Goal: Entertainment & Leisure: Consume media (video, audio)

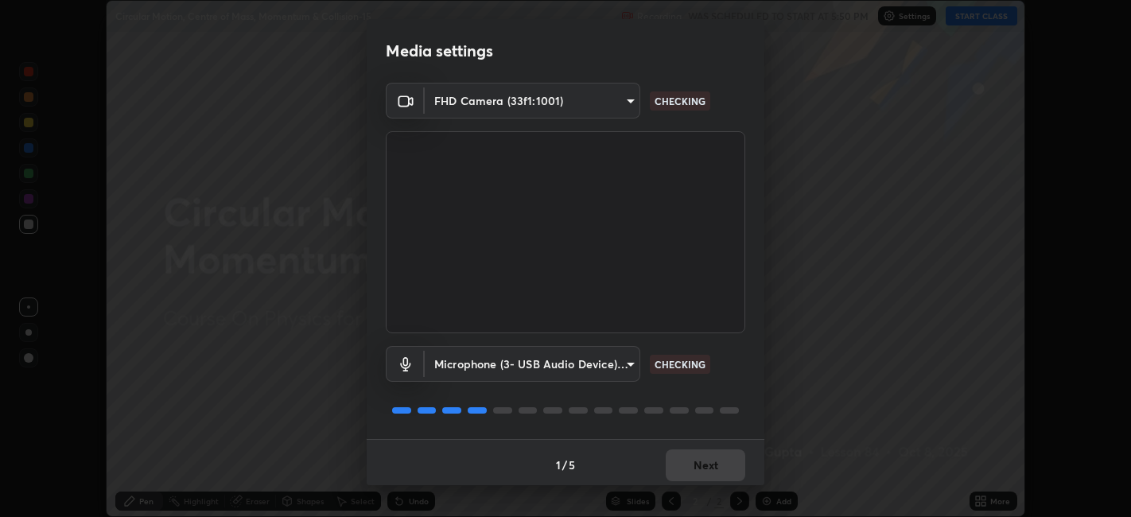
scroll to position [4, 0]
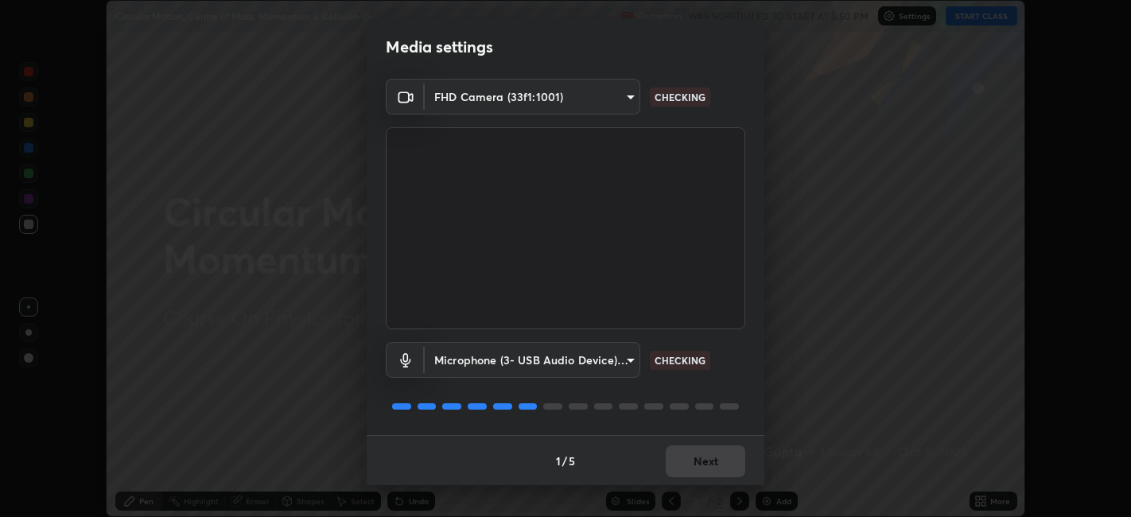
click at [683, 471] on div "1 / 5 Next" at bounding box center [566, 460] width 398 height 51
click at [684, 474] on div "1 / 5 Next" at bounding box center [566, 460] width 398 height 51
click at [685, 472] on div "1 / 5 Next" at bounding box center [566, 460] width 398 height 51
click at [709, 460] on div "1 / 5 Next" at bounding box center [566, 460] width 398 height 51
click at [704, 456] on div "1 / 5 Next" at bounding box center [566, 460] width 398 height 51
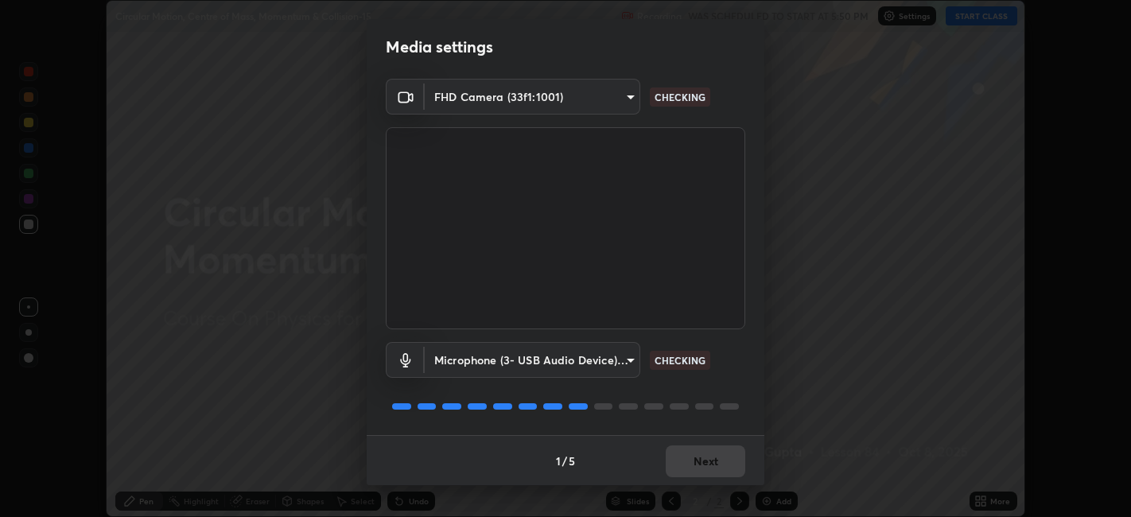
click at [706, 452] on div "1 / 5 Next" at bounding box center [566, 460] width 398 height 51
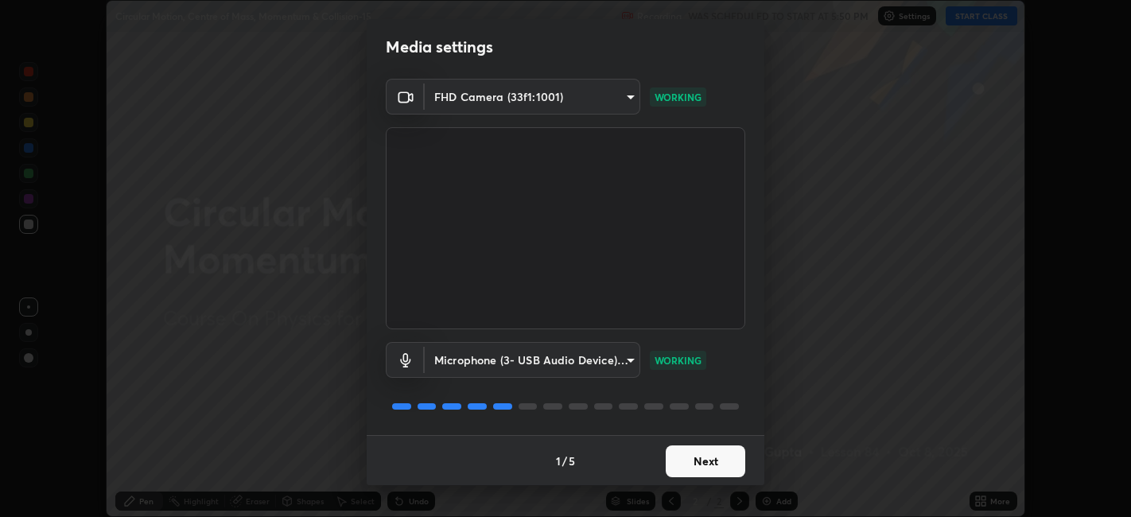
click at [715, 449] on button "Next" at bounding box center [706, 461] width 80 height 32
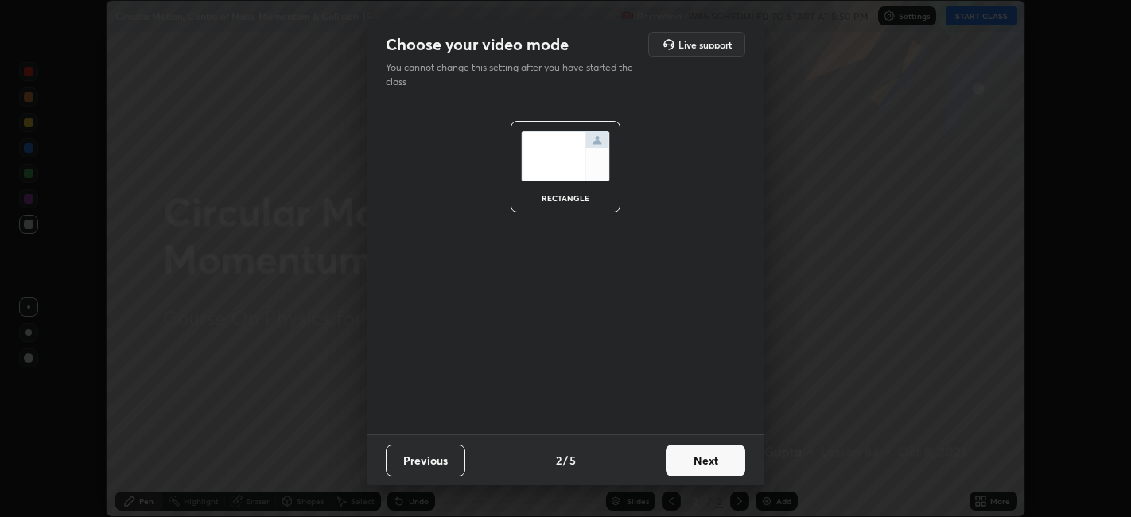
click at [708, 459] on button "Next" at bounding box center [706, 461] width 80 height 32
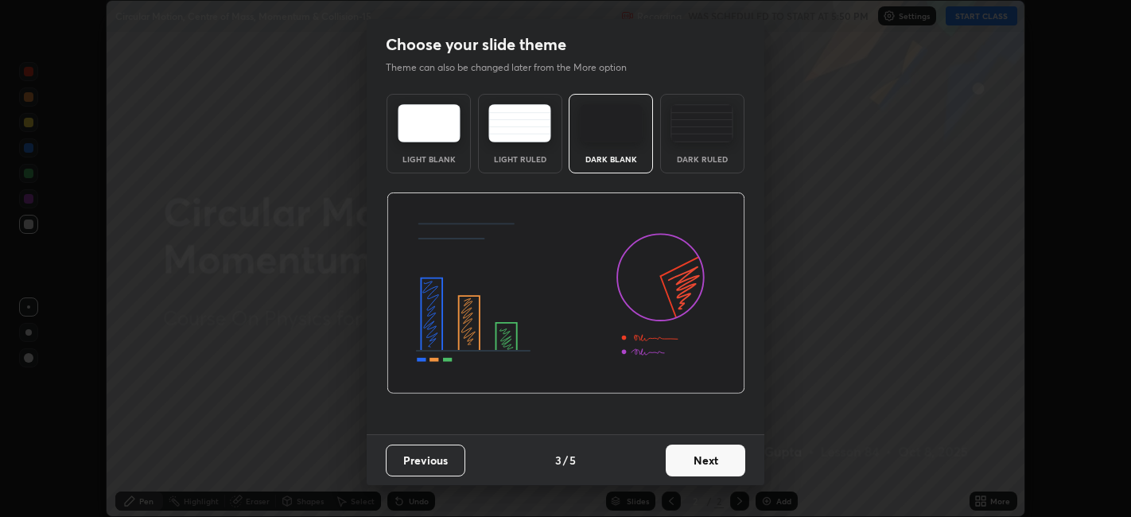
click at [712, 460] on button "Next" at bounding box center [706, 461] width 80 height 32
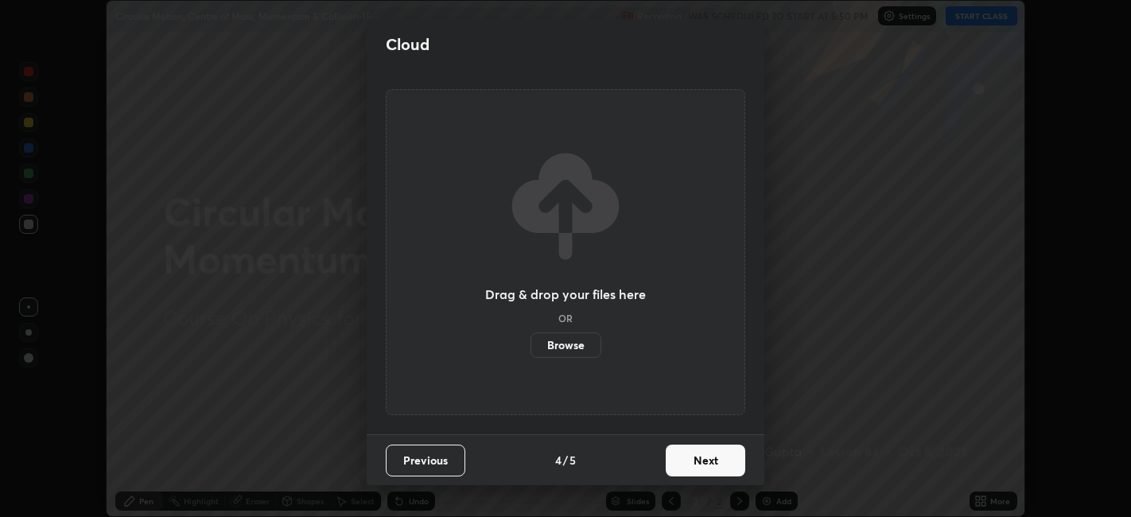
click at [724, 460] on button "Next" at bounding box center [706, 461] width 80 height 32
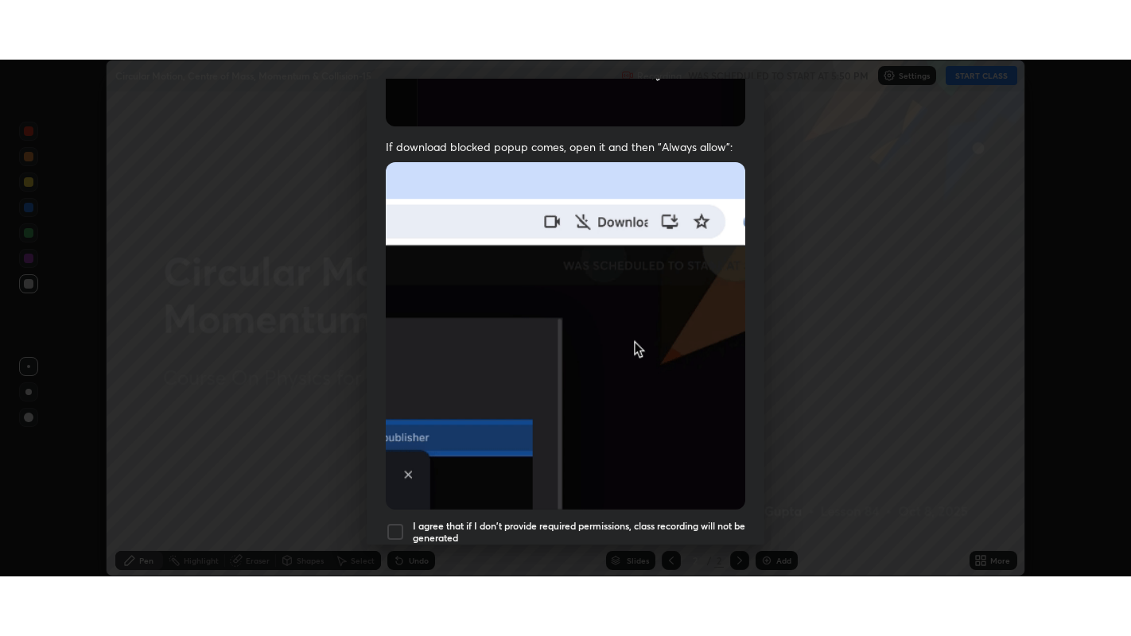
scroll to position [328, 0]
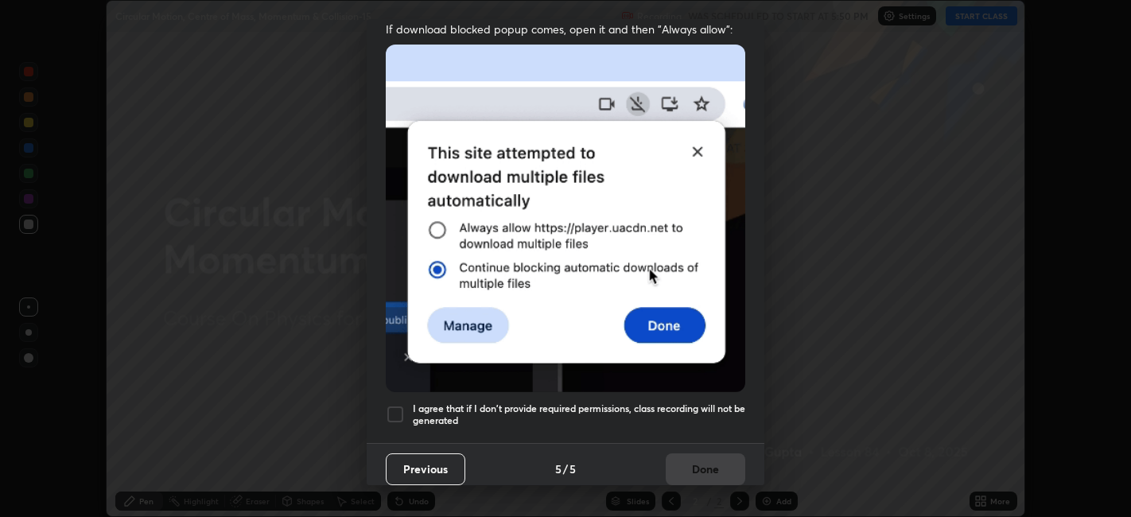
click at [719, 412] on h5 "I agree that if I don't provide required permissions, class recording will not …" at bounding box center [579, 414] width 332 height 25
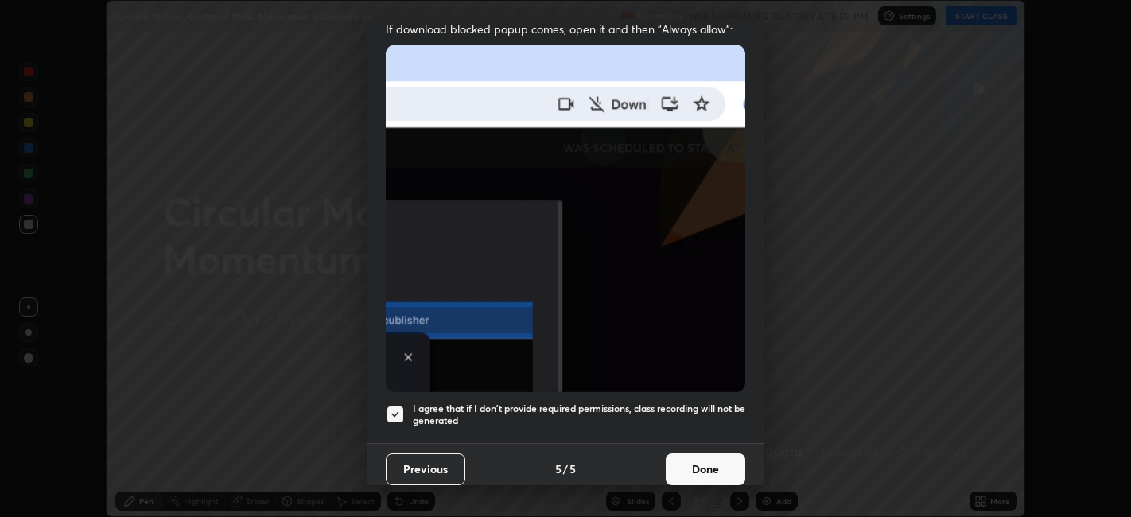
click at [721, 464] on button "Done" at bounding box center [706, 469] width 80 height 32
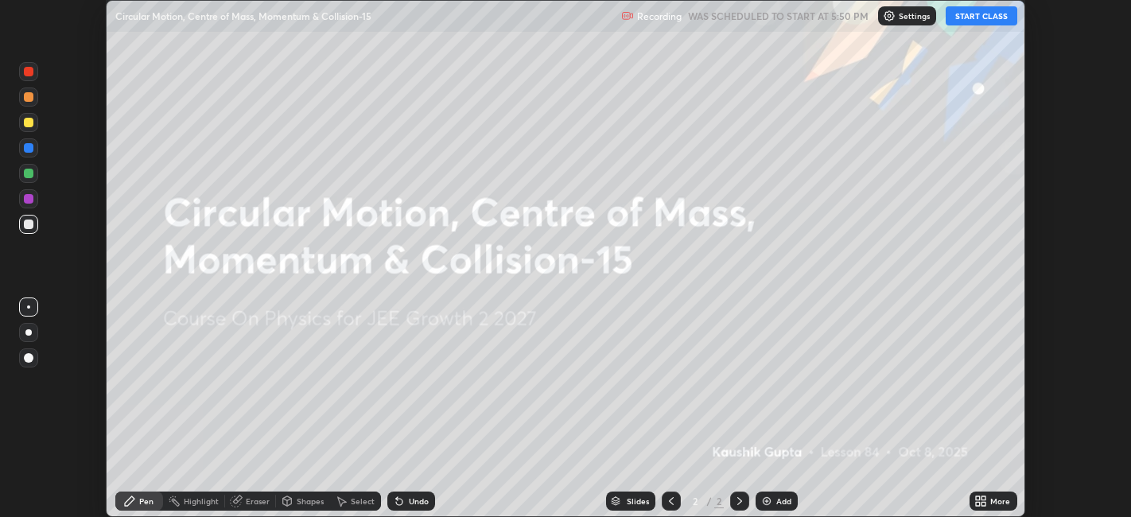
click at [979, 499] on icon at bounding box center [978, 498] width 4 height 4
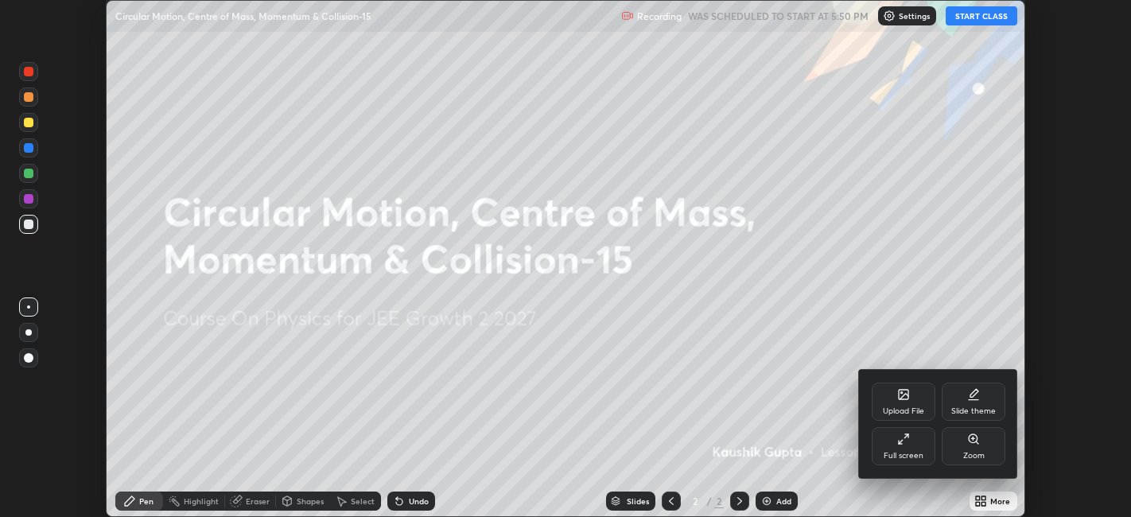
click at [905, 464] on div "Full screen" at bounding box center [904, 446] width 64 height 38
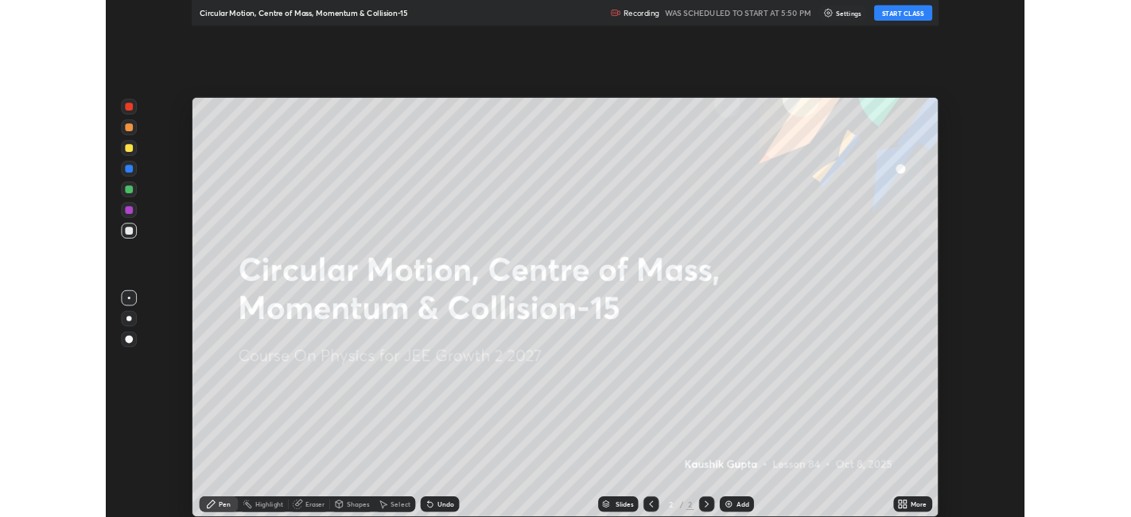
scroll to position [636, 1131]
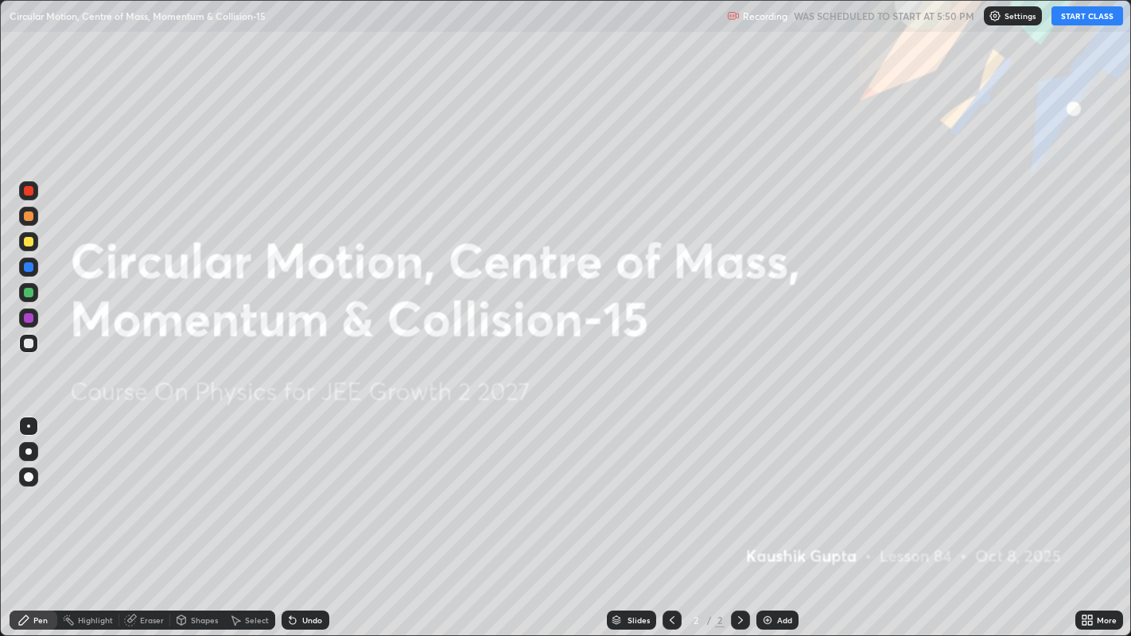
click at [1076, 24] on button "START CLASS" at bounding box center [1087, 15] width 72 height 19
click at [778, 516] on div "Add" at bounding box center [784, 620] width 15 height 8
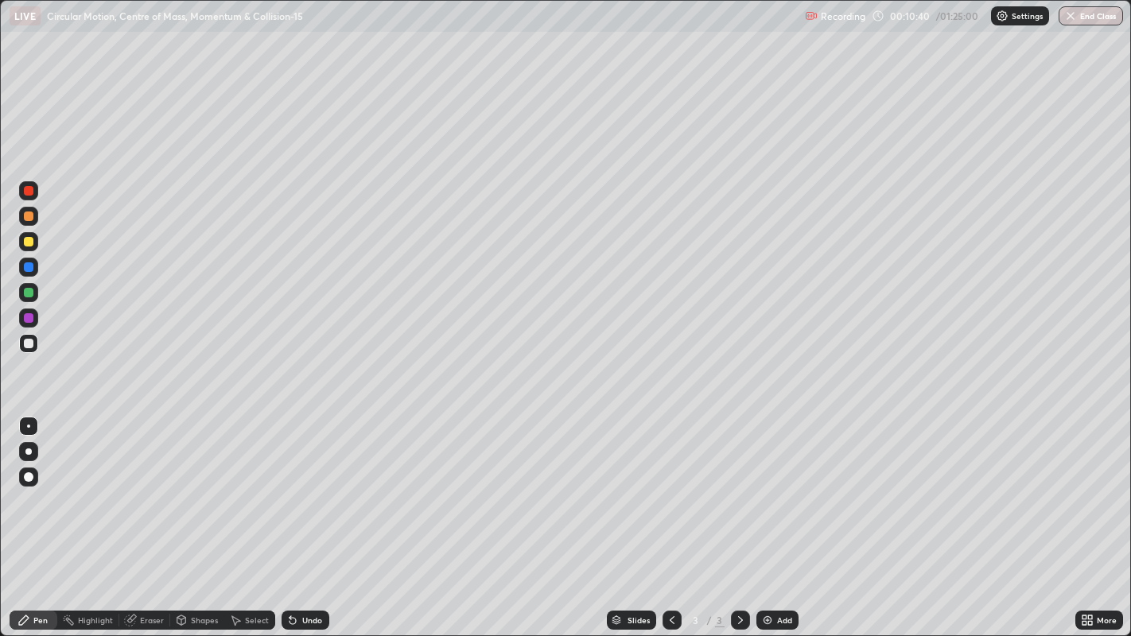
click at [35, 200] on div at bounding box center [28, 190] width 19 height 25
click at [29, 293] on div at bounding box center [29, 293] width 10 height 10
click at [28, 321] on div at bounding box center [29, 318] width 10 height 10
click at [323, 516] on div "Undo" at bounding box center [306, 620] width 48 height 19
click at [320, 516] on div "Undo" at bounding box center [312, 620] width 20 height 8
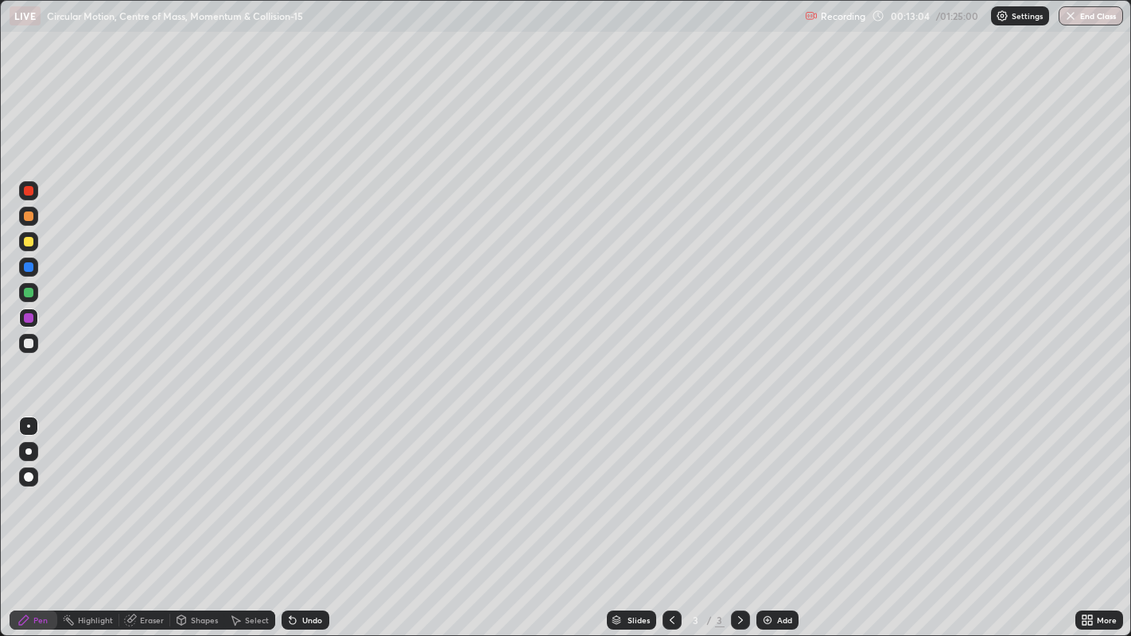
click at [31, 340] on div at bounding box center [29, 344] width 10 height 10
click at [770, 516] on img at bounding box center [767, 620] width 13 height 13
click at [675, 516] on icon at bounding box center [672, 620] width 13 height 13
click at [738, 516] on icon at bounding box center [740, 620] width 13 height 13
click at [28, 194] on div at bounding box center [29, 191] width 10 height 10
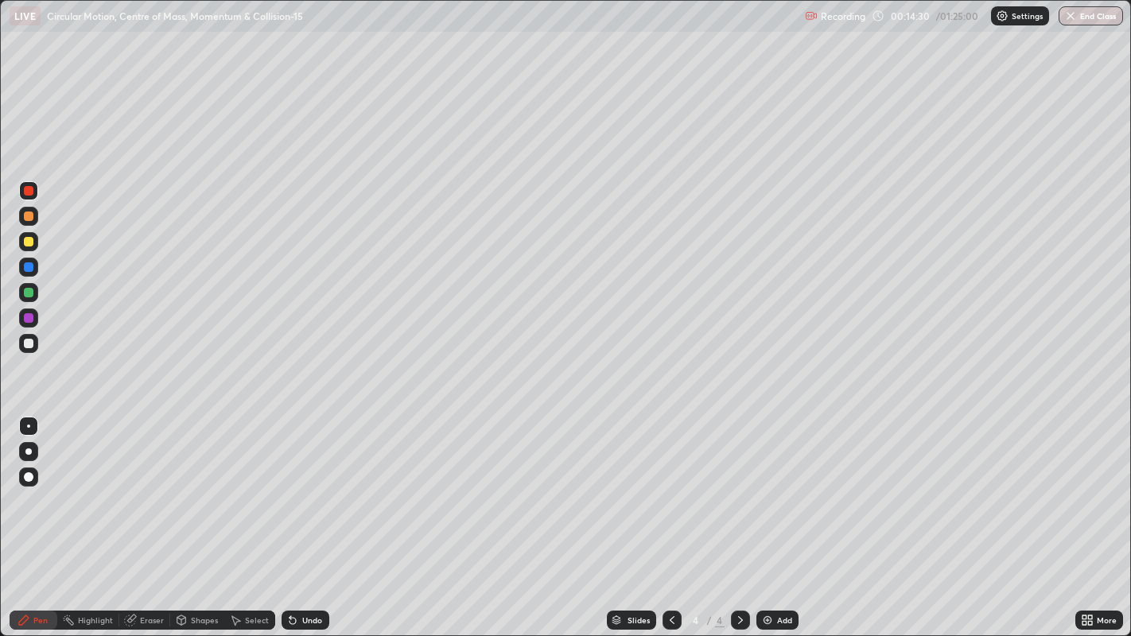
click at [29, 343] on div at bounding box center [29, 344] width 10 height 10
click at [32, 194] on div at bounding box center [29, 191] width 10 height 10
click at [28, 243] on div at bounding box center [29, 242] width 10 height 10
click at [324, 516] on div "Undo" at bounding box center [306, 620] width 48 height 19
click at [33, 349] on div at bounding box center [28, 343] width 19 height 19
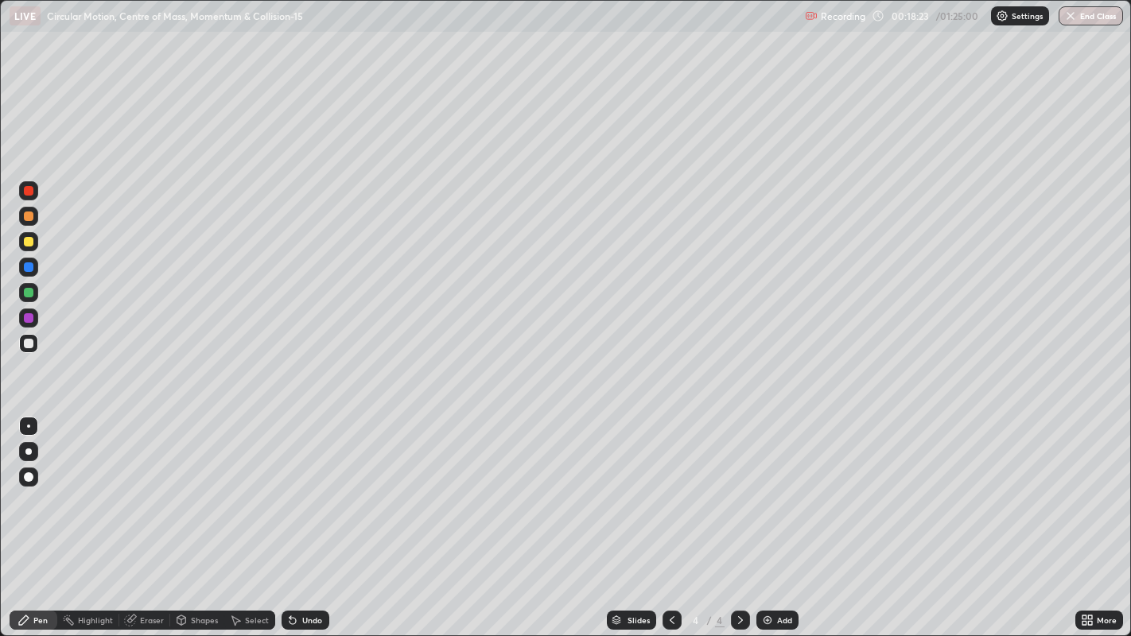
click at [302, 516] on div "Undo" at bounding box center [312, 620] width 20 height 8
click at [299, 516] on div "Undo" at bounding box center [306, 620] width 48 height 19
click at [297, 516] on div "Undo" at bounding box center [306, 620] width 48 height 19
click at [300, 516] on div "Undo" at bounding box center [306, 620] width 48 height 19
click at [302, 516] on div "Undo" at bounding box center [312, 620] width 20 height 8
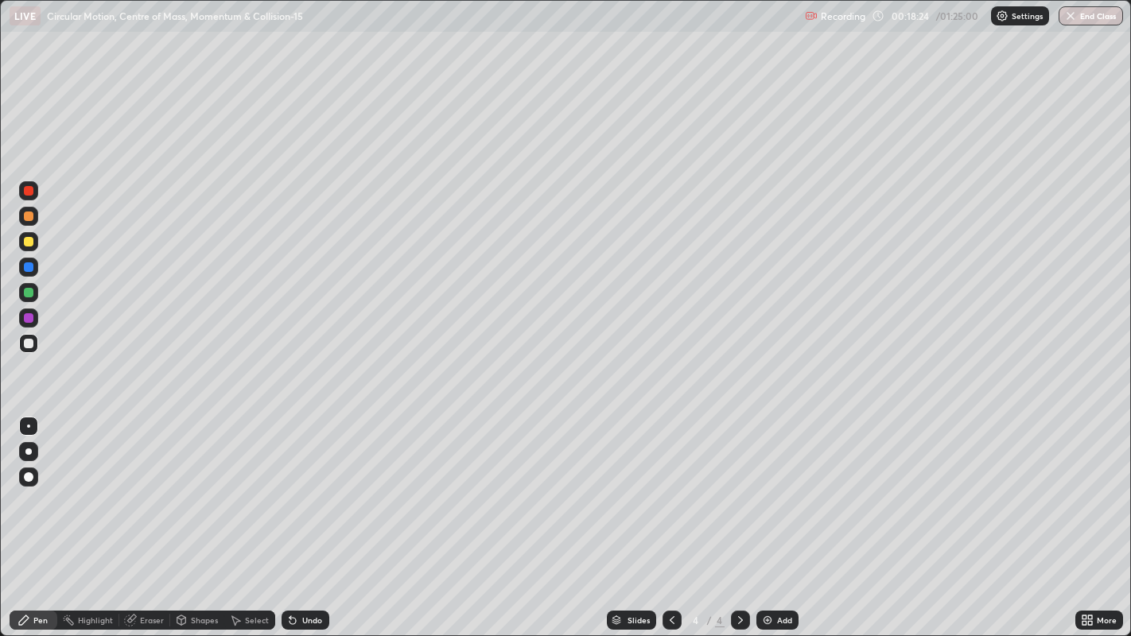
click at [307, 516] on div "Undo" at bounding box center [312, 620] width 20 height 8
click at [33, 293] on div at bounding box center [29, 293] width 10 height 10
click at [676, 516] on icon at bounding box center [672, 620] width 13 height 13
click at [740, 516] on icon at bounding box center [740, 620] width 13 height 13
click at [781, 516] on div "Add" at bounding box center [777, 620] width 42 height 19
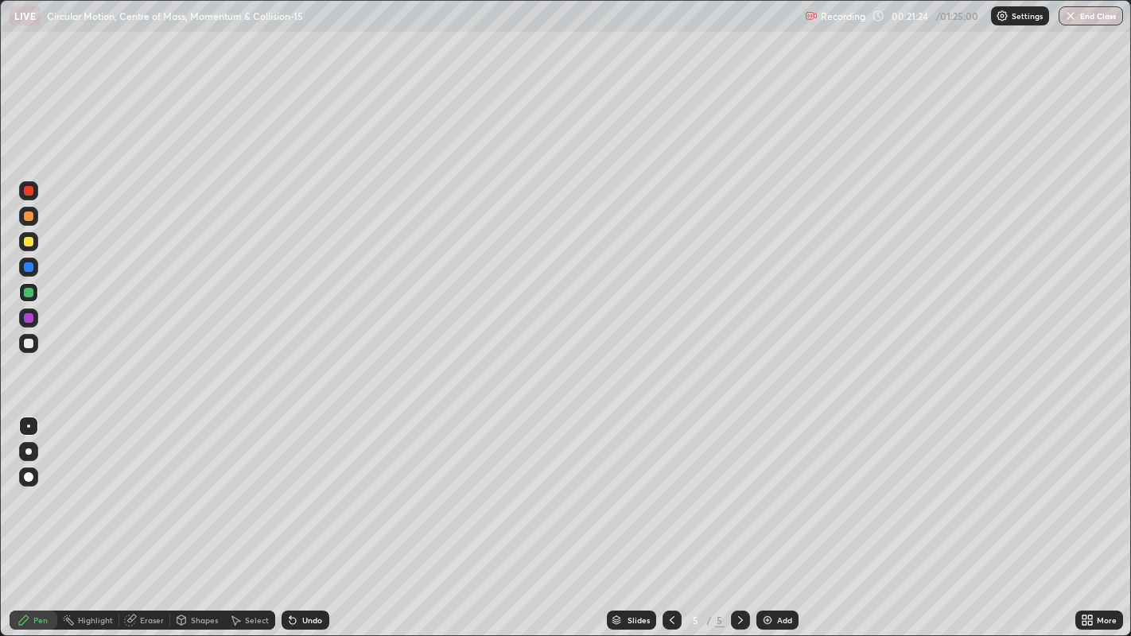
click at [31, 243] on div at bounding box center [29, 242] width 10 height 10
click at [303, 516] on div "Undo" at bounding box center [312, 620] width 20 height 8
click at [30, 343] on div at bounding box center [29, 344] width 10 height 10
click at [317, 516] on div "Undo" at bounding box center [306, 620] width 48 height 19
click at [319, 516] on div "Undo" at bounding box center [306, 620] width 48 height 19
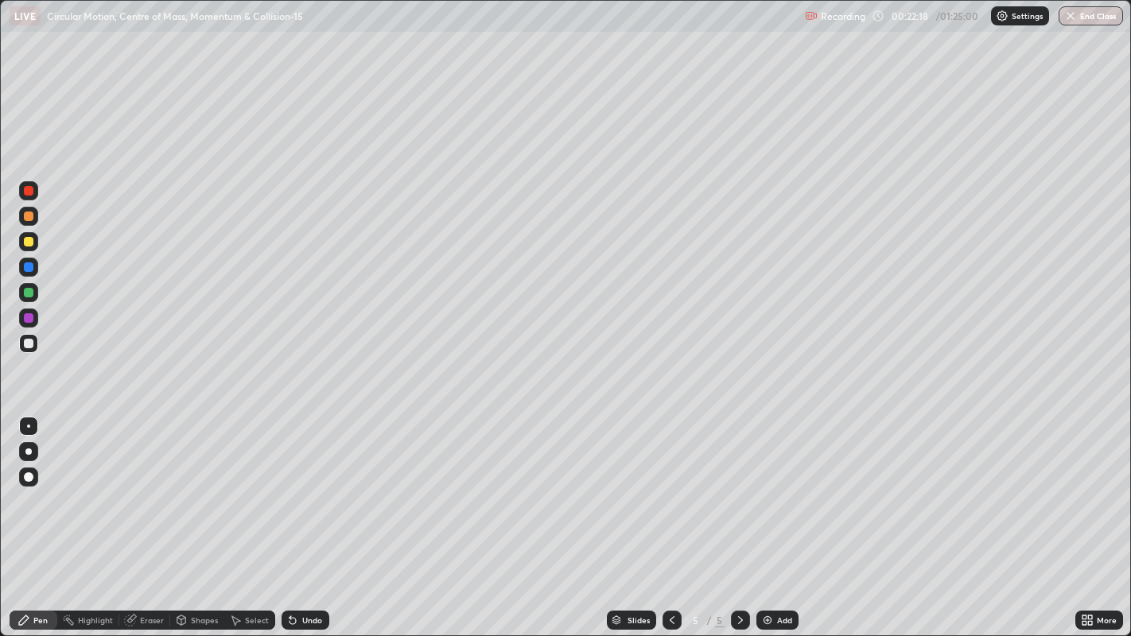
click at [318, 516] on div "Undo" at bounding box center [306, 620] width 48 height 19
click at [30, 292] on div at bounding box center [29, 293] width 10 height 10
click at [35, 198] on div at bounding box center [28, 190] width 19 height 19
click at [30, 344] on div at bounding box center [29, 344] width 10 height 10
click at [308, 516] on div "Undo" at bounding box center [312, 620] width 20 height 8
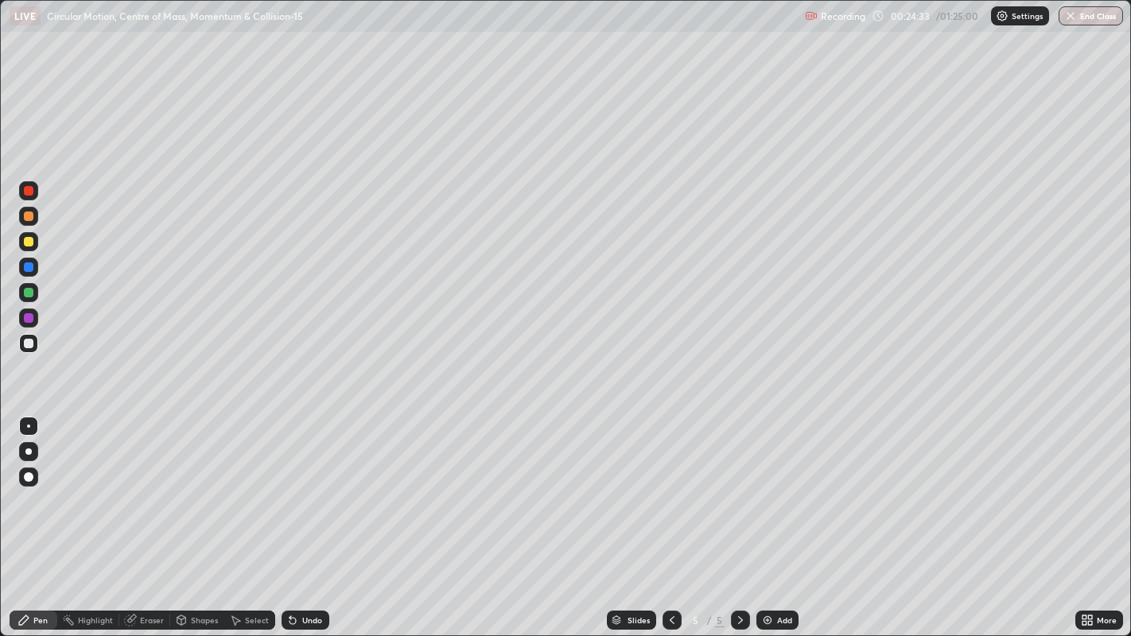
click at [241, 516] on div "Select" at bounding box center [249, 620] width 51 height 19
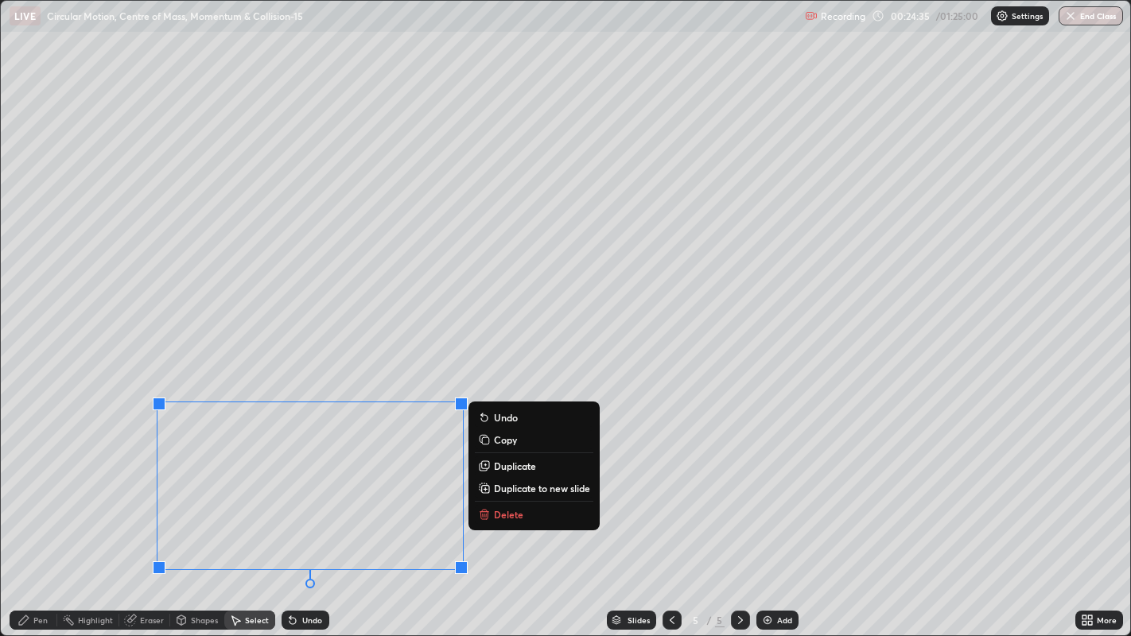
click at [508, 514] on p "Delete" at bounding box center [508, 514] width 29 height 13
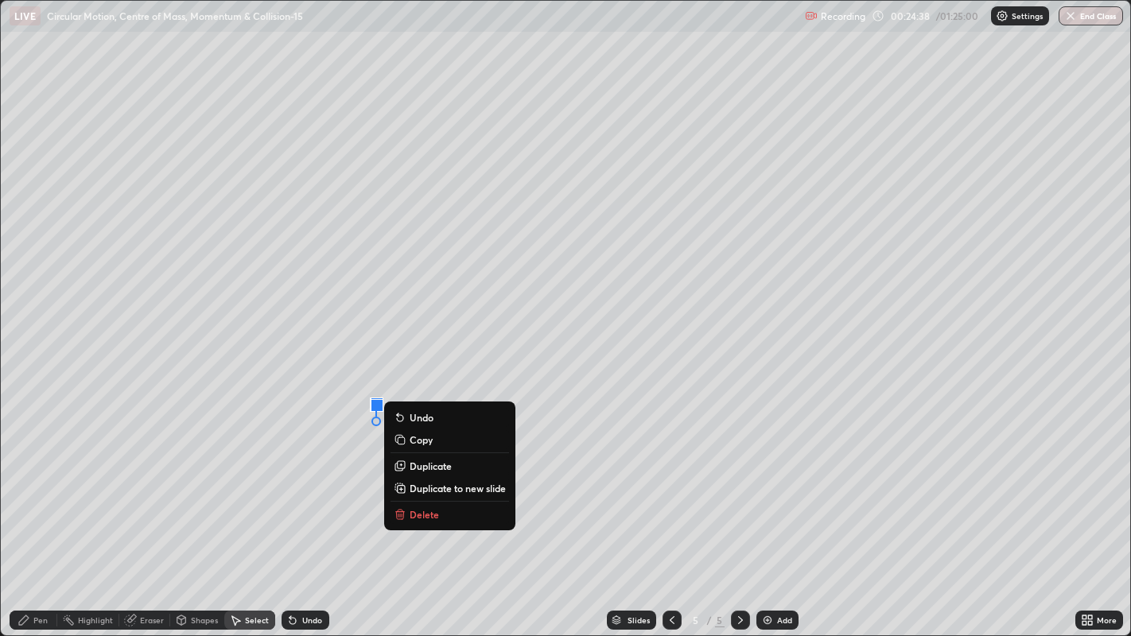
click at [456, 516] on button "Delete" at bounding box center [449, 514] width 118 height 19
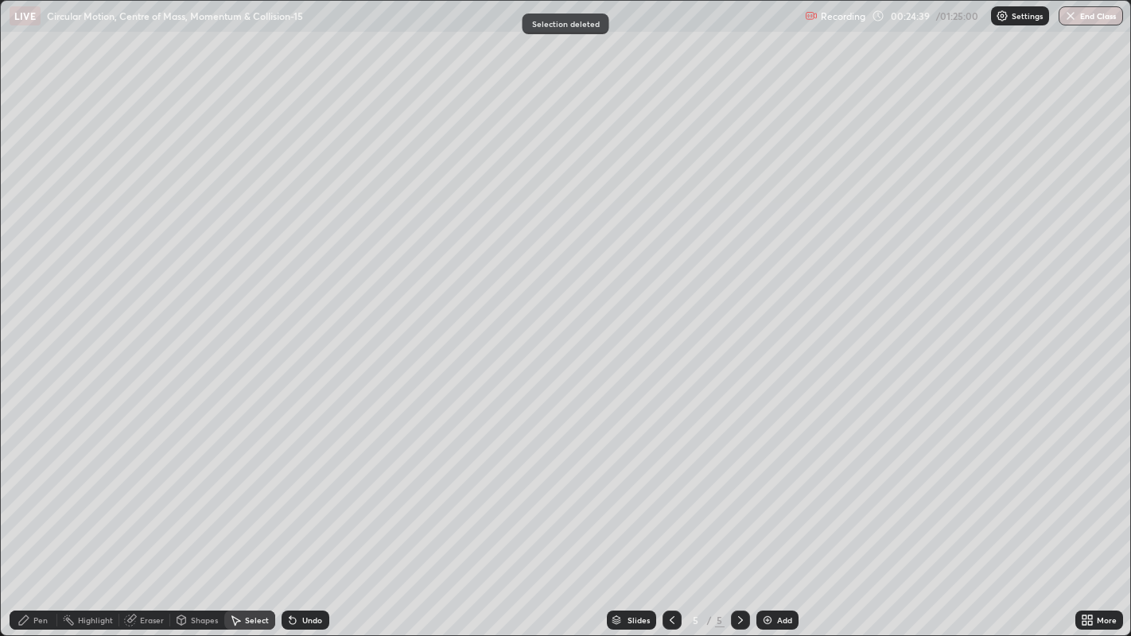
click at [152, 516] on div "Eraser" at bounding box center [152, 620] width 24 height 8
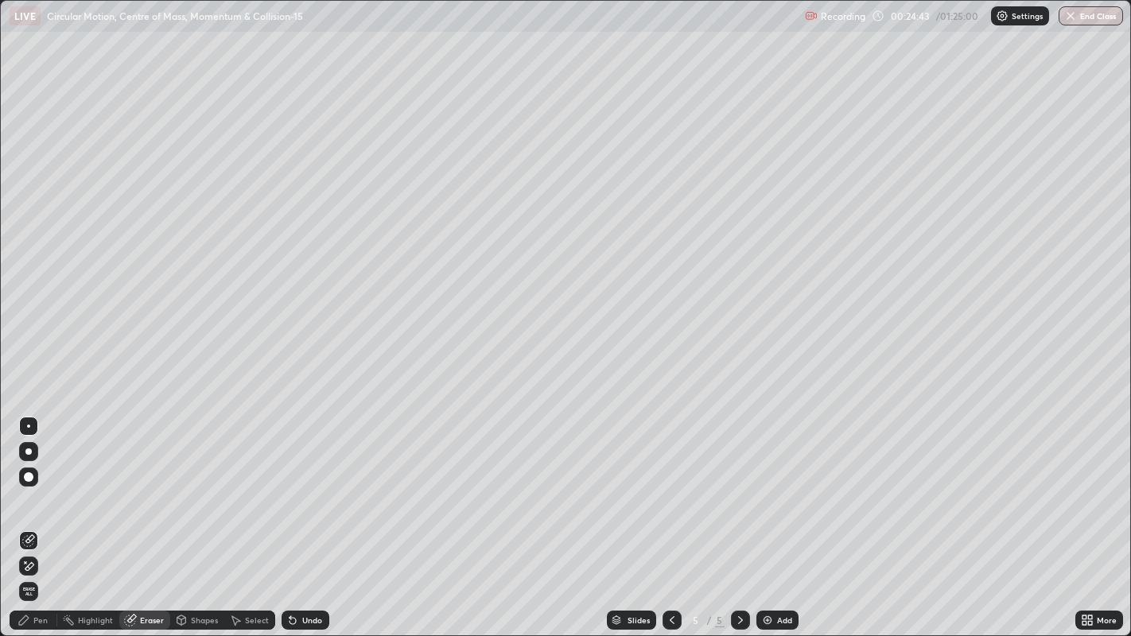
click at [37, 516] on div "Pen" at bounding box center [40, 620] width 14 height 8
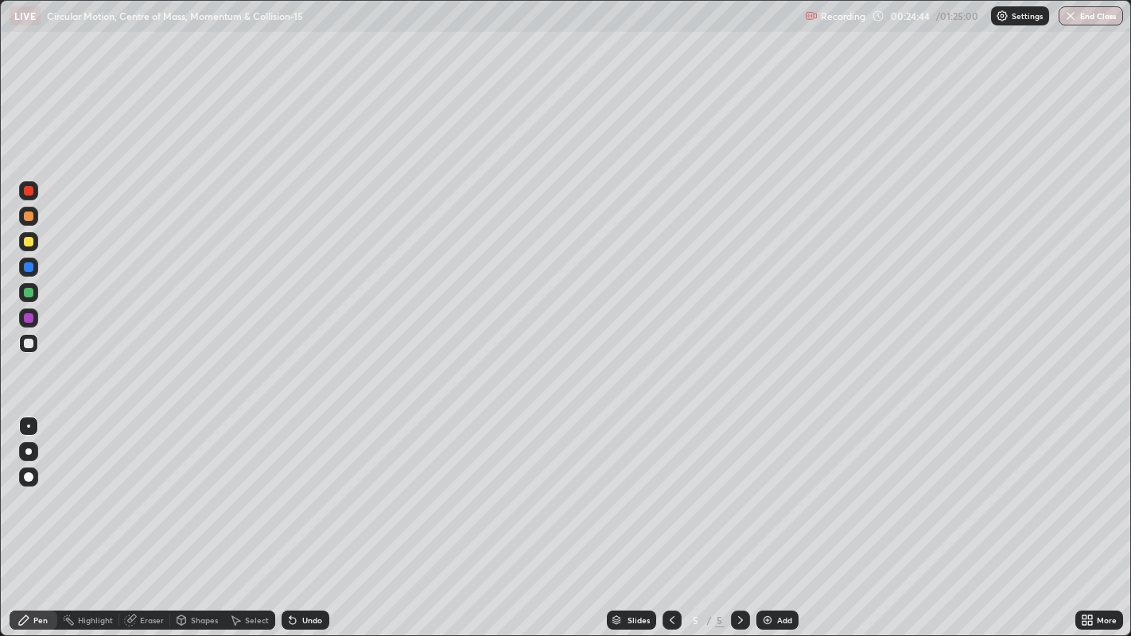
click at [29, 242] on div at bounding box center [29, 242] width 10 height 10
click at [33, 347] on div at bounding box center [28, 343] width 19 height 19
click at [27, 266] on div at bounding box center [29, 267] width 10 height 10
click at [322, 516] on div "Undo" at bounding box center [306, 620] width 48 height 19
click at [311, 516] on div "Undo" at bounding box center [312, 620] width 20 height 8
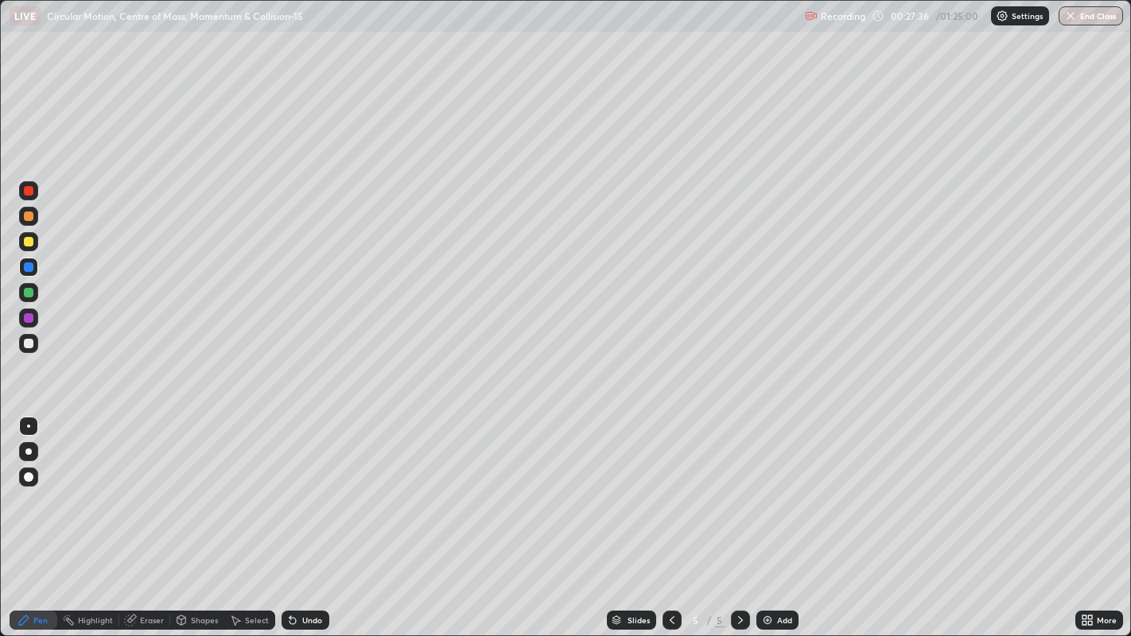
click at [675, 516] on icon at bounding box center [672, 620] width 13 height 13
click at [738, 516] on icon at bounding box center [740, 620] width 13 height 13
click at [1090, 516] on icon at bounding box center [1090, 618] width 4 height 4
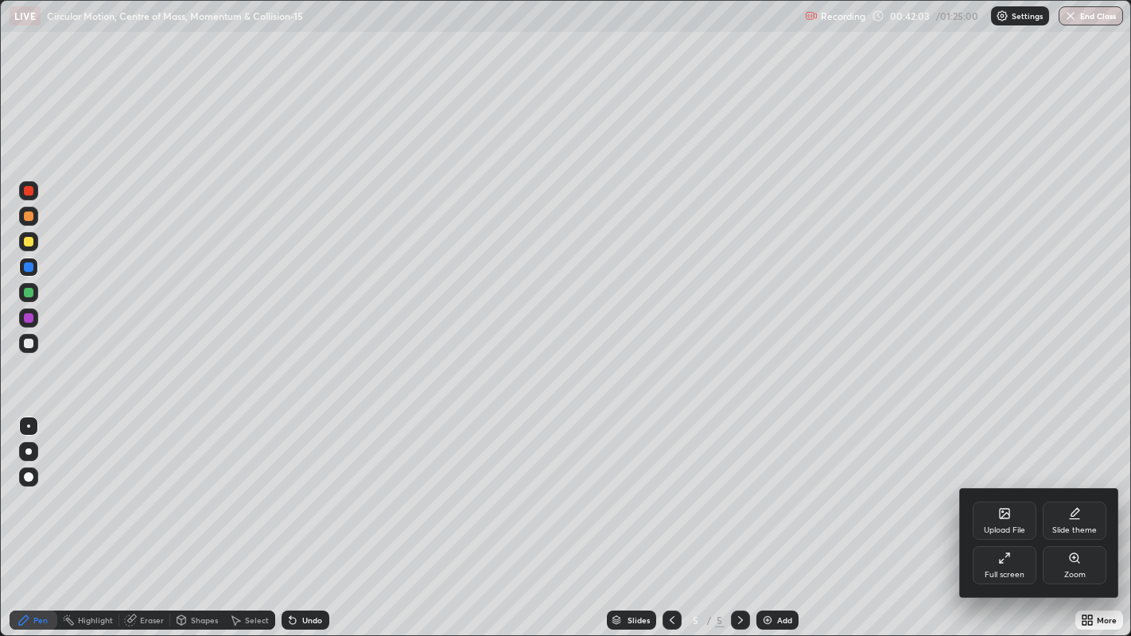
click at [993, 516] on div "Upload File" at bounding box center [1004, 530] width 41 height 8
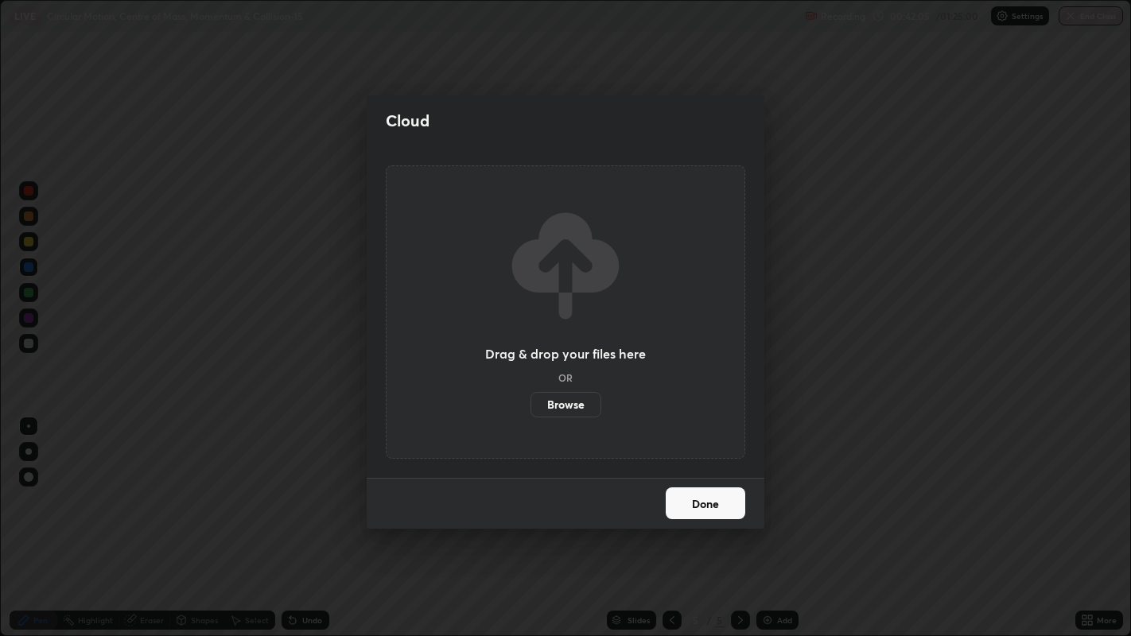
click at [827, 515] on div "Cloud Drag & drop your files here OR Browse Done" at bounding box center [565, 318] width 1131 height 636
click at [721, 504] on button "Done" at bounding box center [706, 504] width 80 height 32
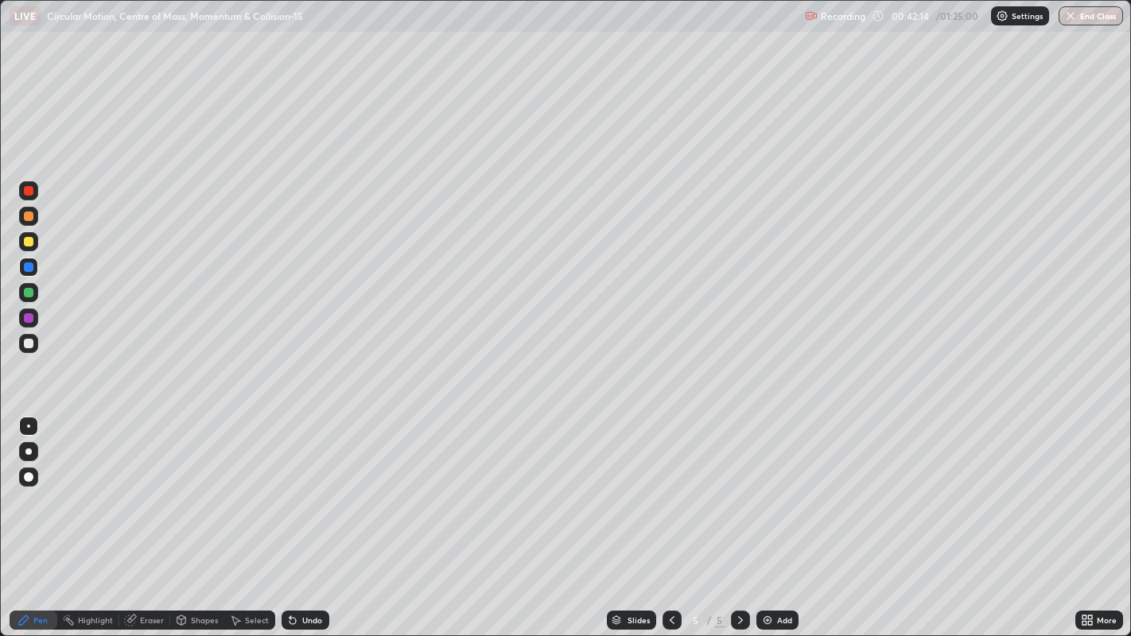
click at [1099, 516] on div "More" at bounding box center [1107, 620] width 20 height 8
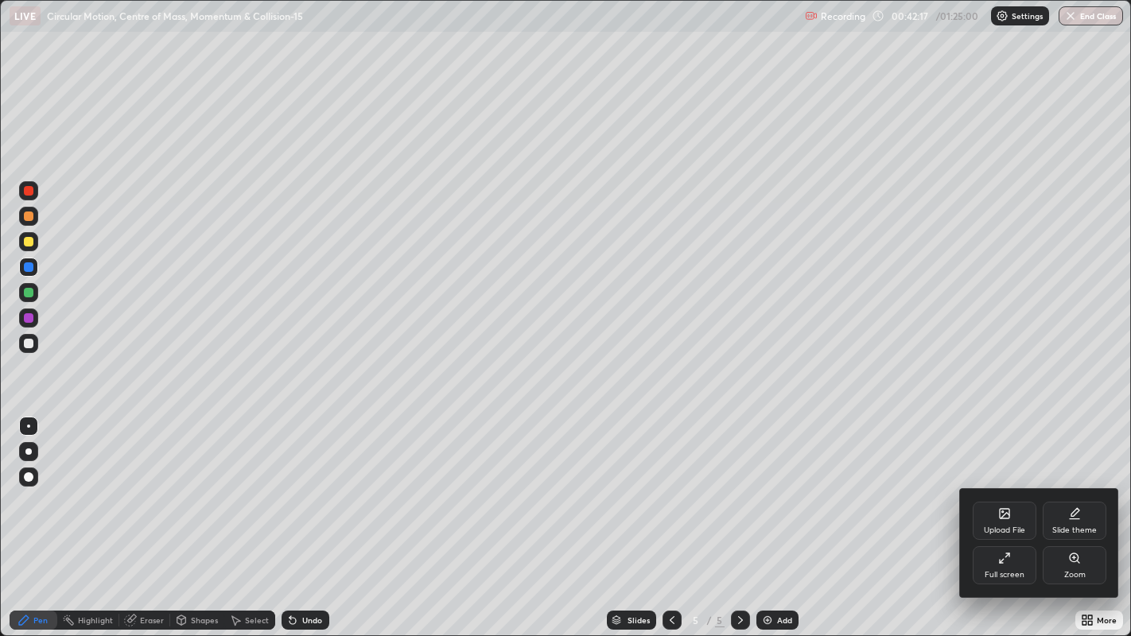
click at [1007, 516] on div "Full screen" at bounding box center [1005, 575] width 40 height 8
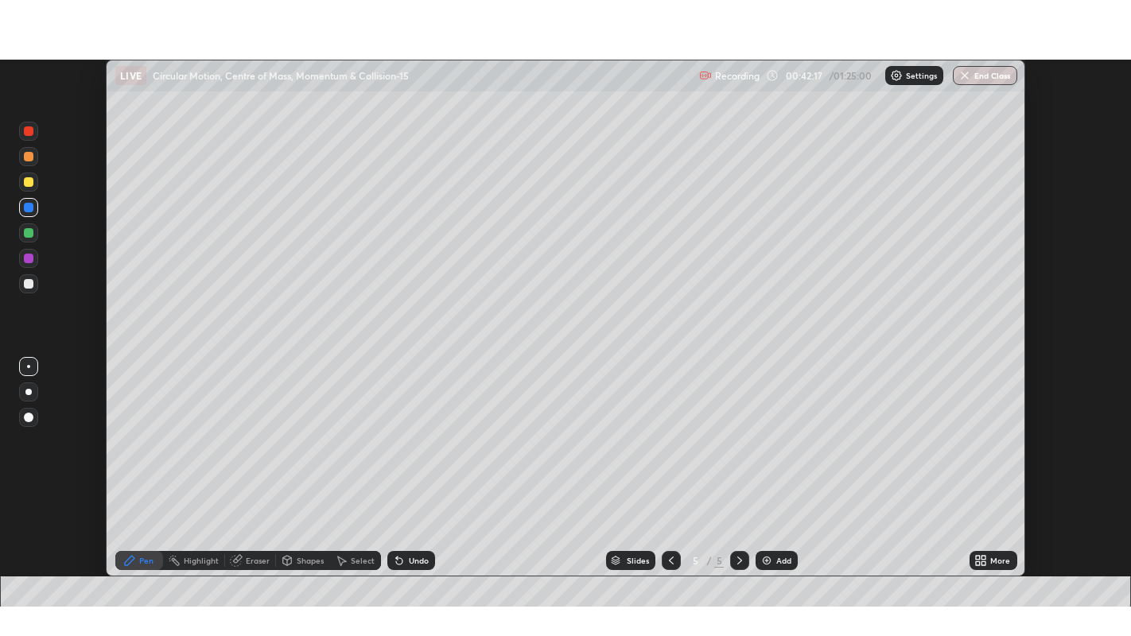
scroll to position [79011, 78396]
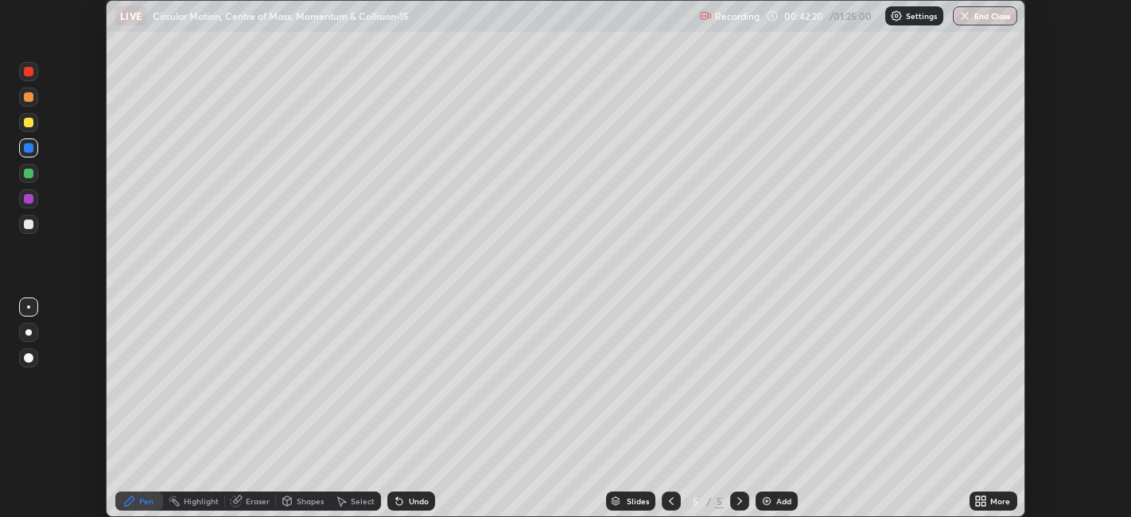
click at [984, 497] on icon at bounding box center [984, 498] width 4 height 4
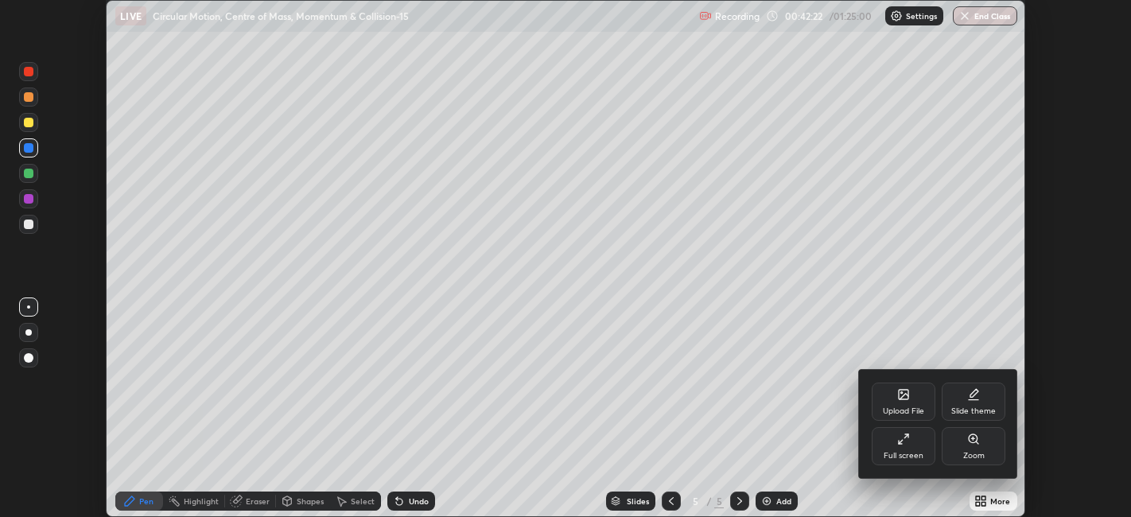
click at [902, 414] on div "Upload File" at bounding box center [903, 411] width 41 height 8
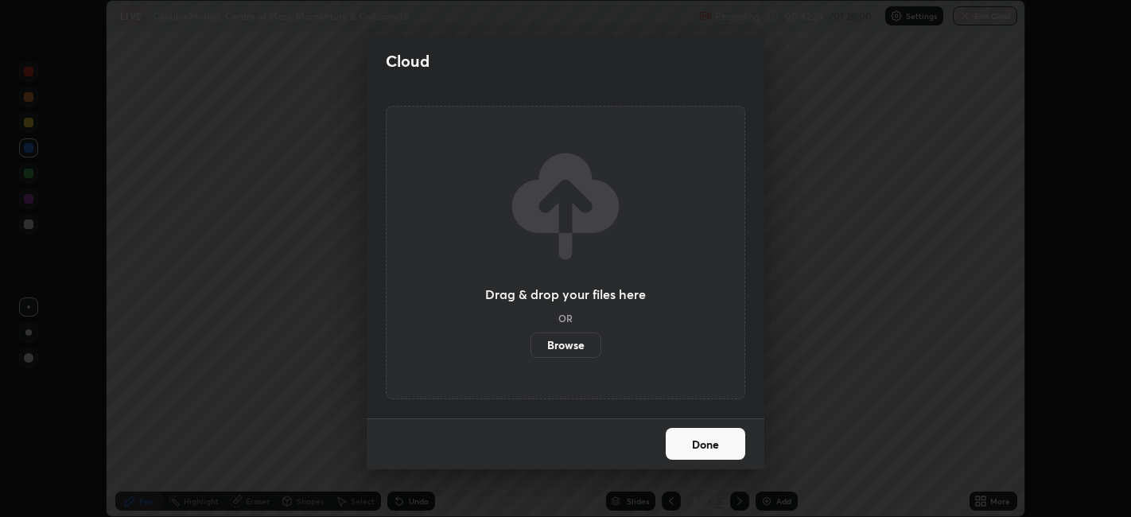
click at [589, 349] on label "Browse" at bounding box center [565, 344] width 71 height 25
click at [530, 349] on input "Browse" at bounding box center [530, 344] width 0 height 25
click at [697, 443] on button "Done" at bounding box center [706, 444] width 80 height 32
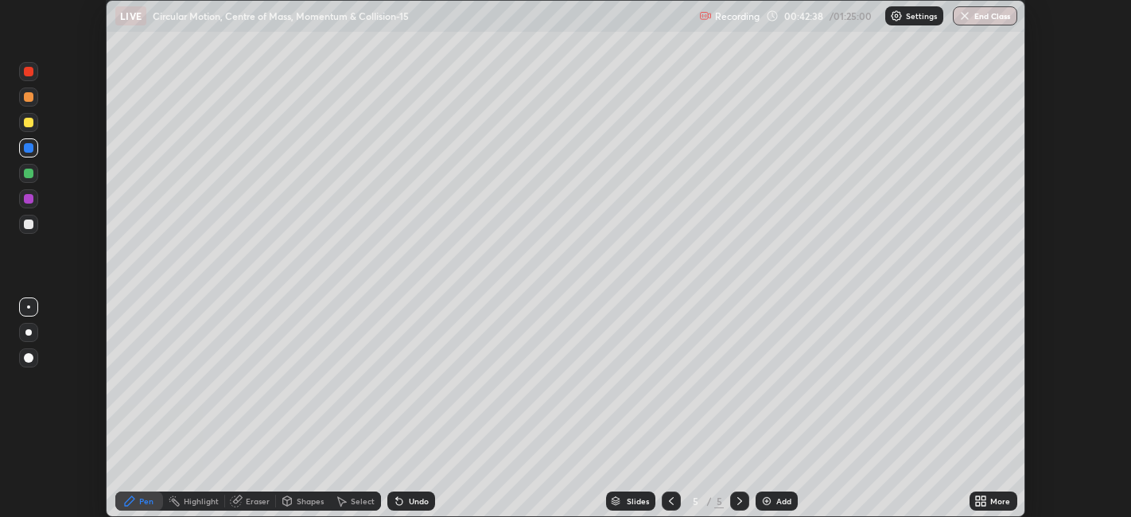
click at [984, 498] on icon at bounding box center [984, 498] width 4 height 4
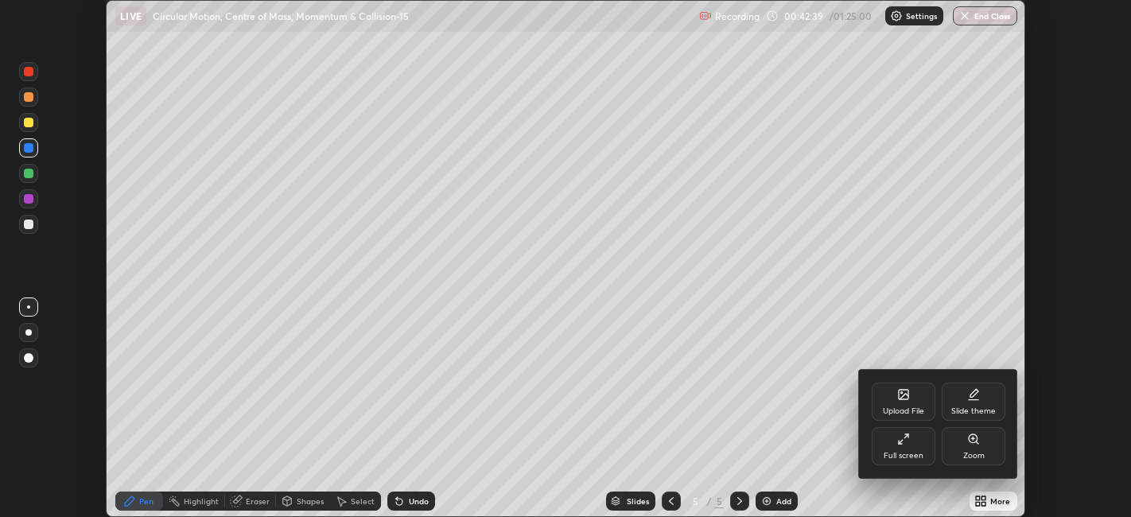
click at [899, 447] on div "Full screen" at bounding box center [904, 446] width 64 height 38
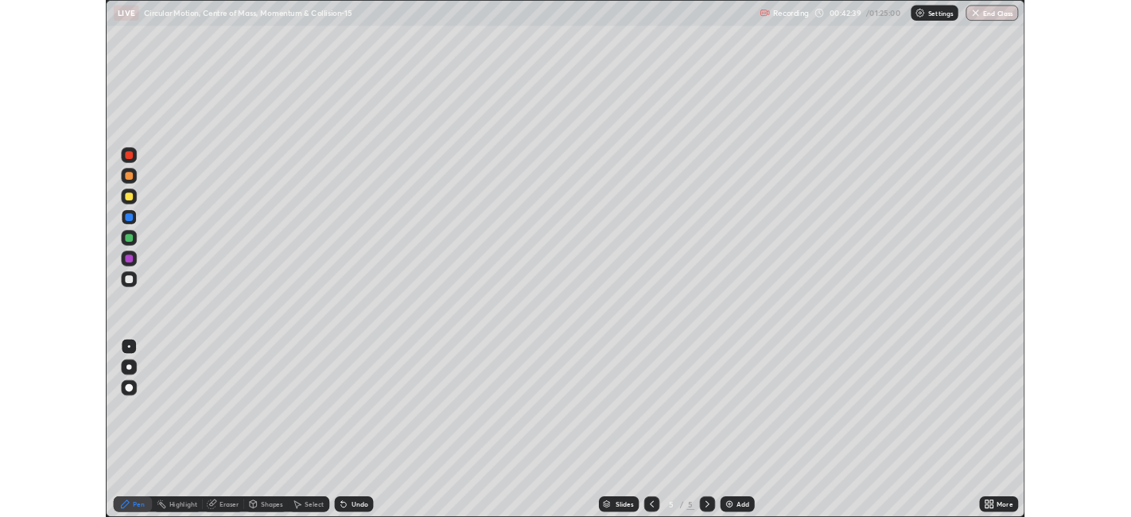
scroll to position [636, 1131]
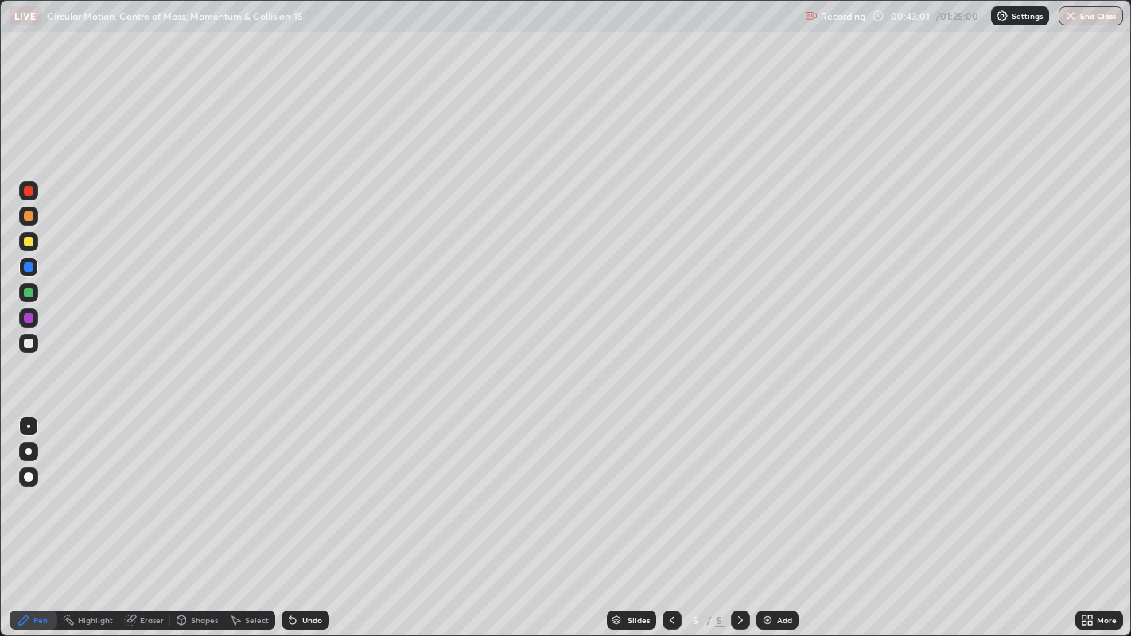
click at [779, 516] on div "Add" at bounding box center [777, 620] width 42 height 19
click at [29, 343] on div at bounding box center [29, 344] width 10 height 10
click at [37, 241] on div at bounding box center [28, 241] width 19 height 19
click at [37, 345] on div at bounding box center [28, 343] width 19 height 19
click at [323, 516] on div "Undo" at bounding box center [306, 620] width 48 height 19
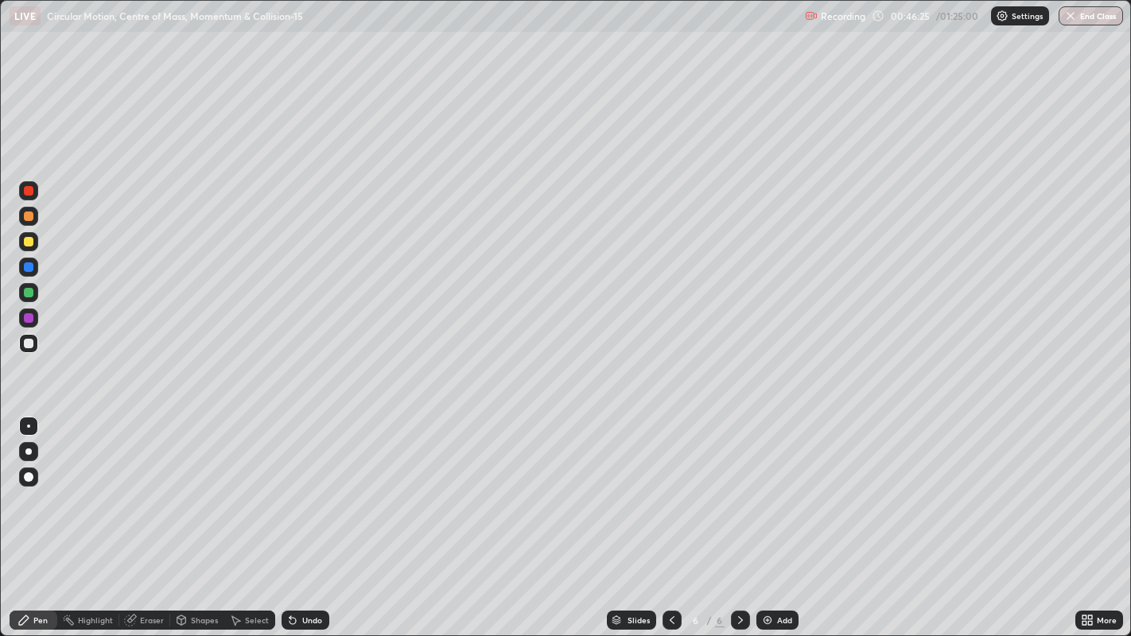
click at [316, 516] on div "Undo" at bounding box center [306, 620] width 48 height 19
click at [318, 516] on div "Undo" at bounding box center [306, 620] width 48 height 19
click at [319, 516] on div "Undo" at bounding box center [306, 620] width 48 height 19
click at [308, 516] on div "Undo" at bounding box center [312, 620] width 20 height 8
click at [29, 293] on div at bounding box center [29, 293] width 10 height 10
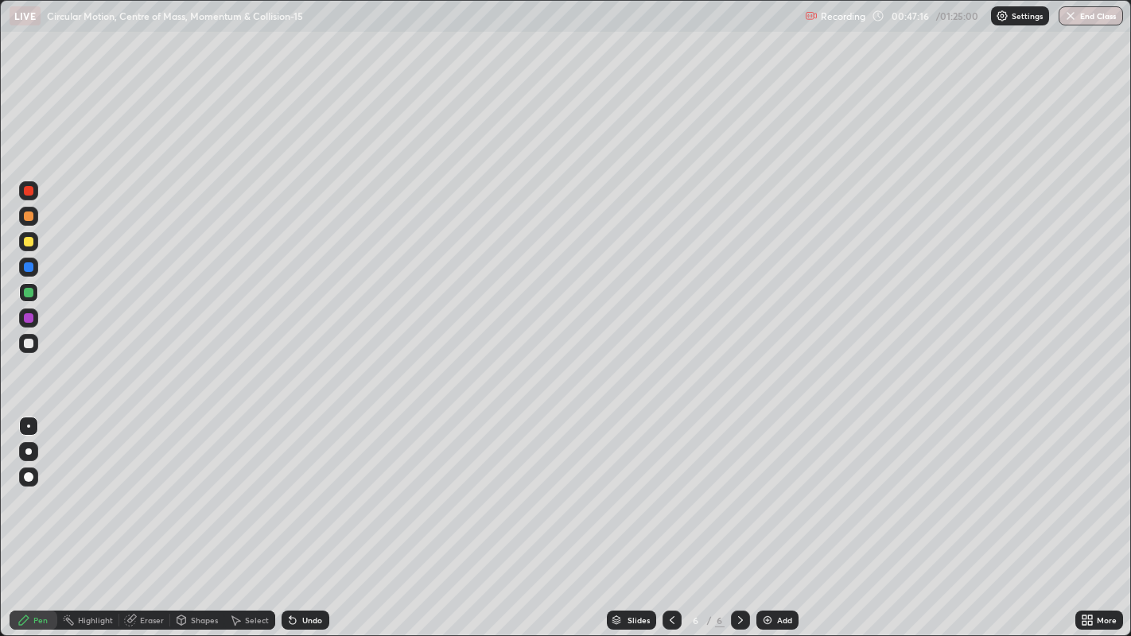
click at [309, 516] on div "Undo" at bounding box center [312, 620] width 20 height 8
click at [773, 516] on div "Add" at bounding box center [777, 620] width 42 height 19
click at [37, 345] on div at bounding box center [28, 343] width 19 height 19
click at [29, 243] on div at bounding box center [29, 242] width 10 height 10
click at [25, 192] on div at bounding box center [29, 191] width 10 height 10
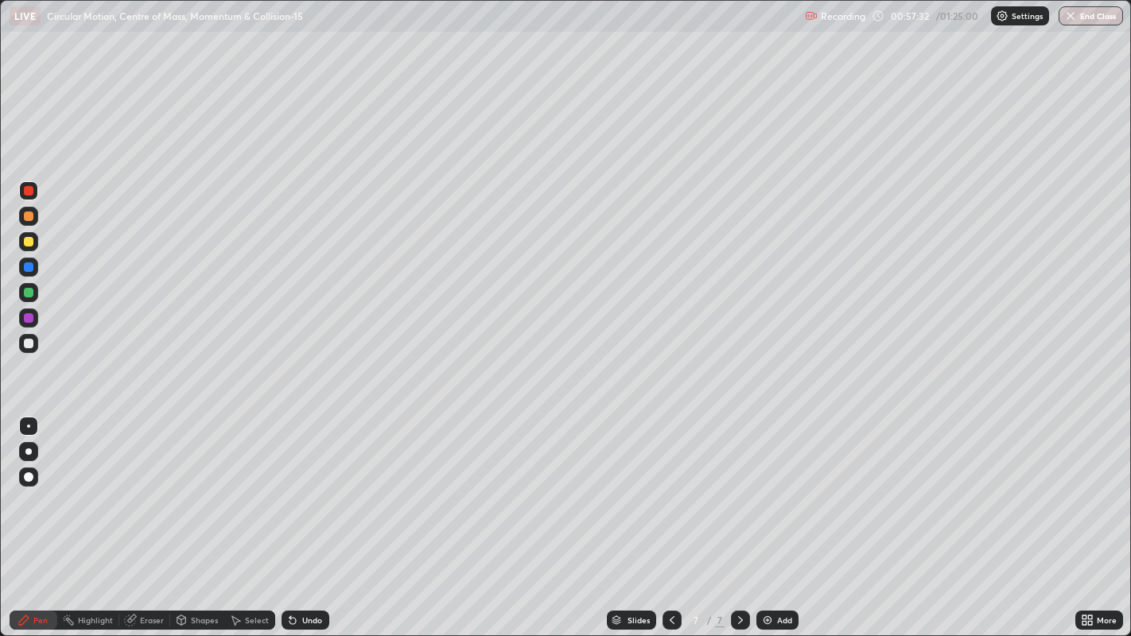
click at [27, 243] on div at bounding box center [29, 242] width 10 height 10
click at [30, 289] on div at bounding box center [29, 293] width 10 height 10
click at [309, 516] on div "Undo" at bounding box center [306, 620] width 48 height 19
click at [29, 192] on div at bounding box center [29, 191] width 10 height 10
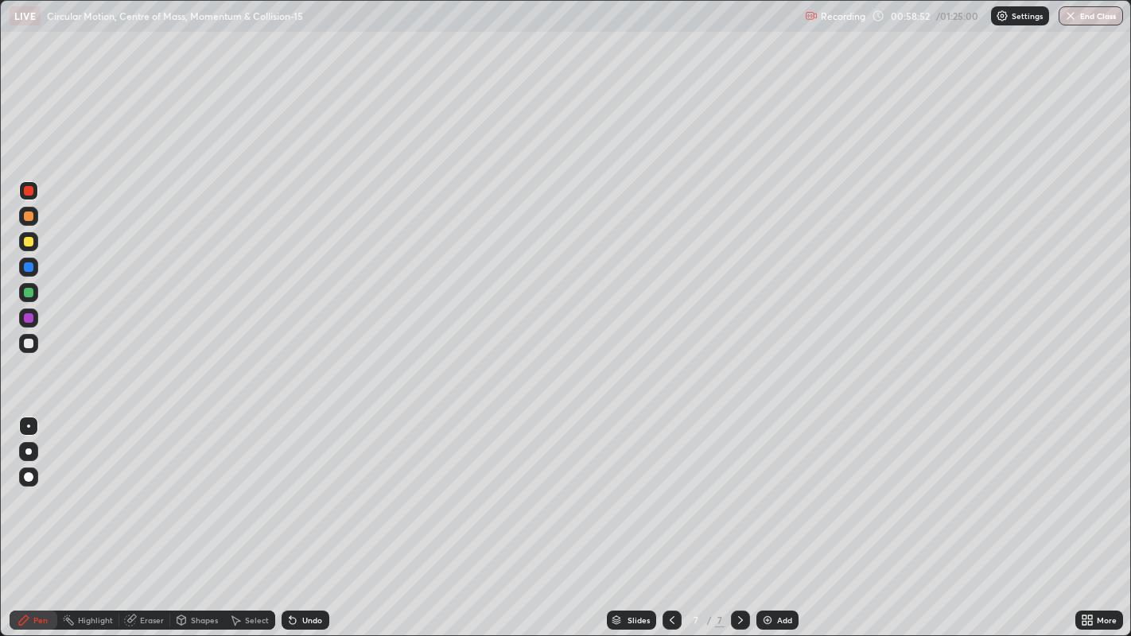
click at [33, 246] on div at bounding box center [28, 241] width 19 height 19
click at [310, 516] on div "Undo" at bounding box center [312, 620] width 20 height 8
click at [28, 191] on div at bounding box center [29, 191] width 10 height 10
click at [316, 516] on div "Undo" at bounding box center [312, 620] width 20 height 8
click at [777, 516] on div "Add" at bounding box center [784, 620] width 15 height 8
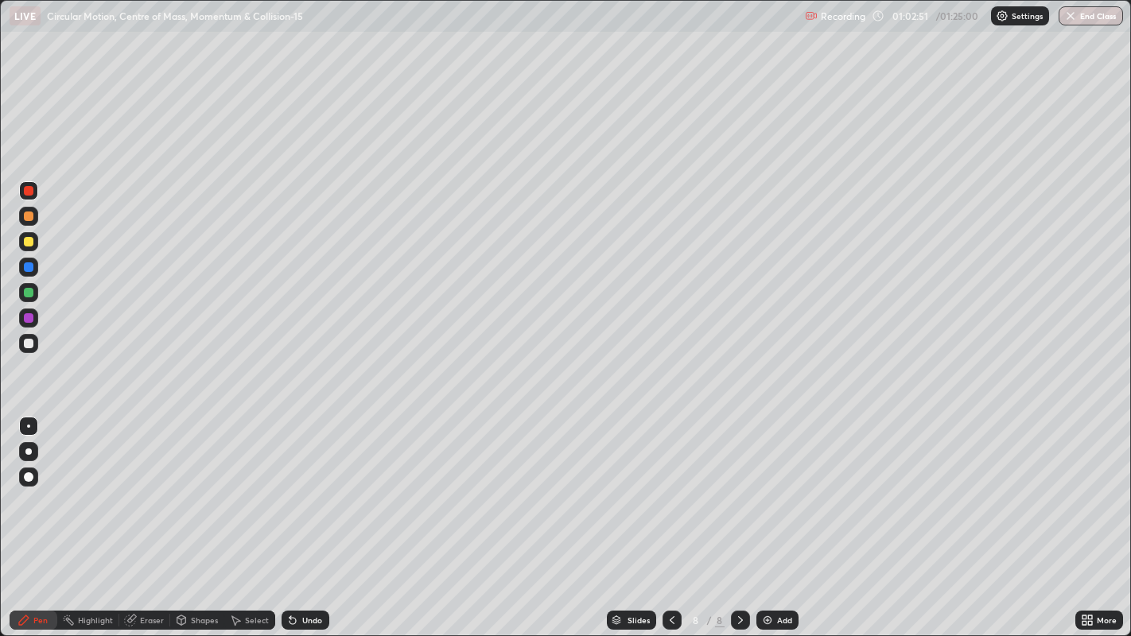
click at [29, 343] on div at bounding box center [29, 344] width 10 height 10
click at [297, 516] on icon at bounding box center [292, 620] width 13 height 13
click at [302, 516] on div "Undo" at bounding box center [306, 620] width 48 height 19
click at [29, 239] on div at bounding box center [29, 242] width 10 height 10
click at [309, 516] on div "Undo" at bounding box center [312, 620] width 20 height 8
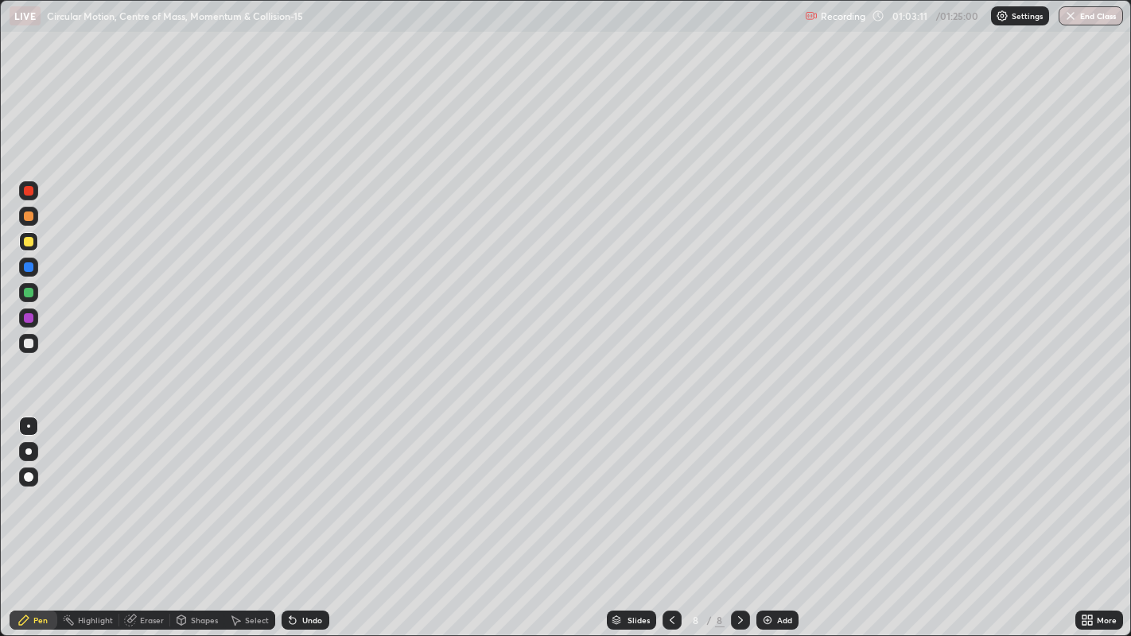
click at [311, 516] on div "Undo" at bounding box center [312, 620] width 20 height 8
click at [31, 263] on div at bounding box center [29, 267] width 10 height 10
click at [33, 215] on div at bounding box center [29, 217] width 10 height 10
click at [28, 192] on div at bounding box center [29, 191] width 10 height 10
click at [163, 516] on div "Eraser" at bounding box center [144, 620] width 51 height 19
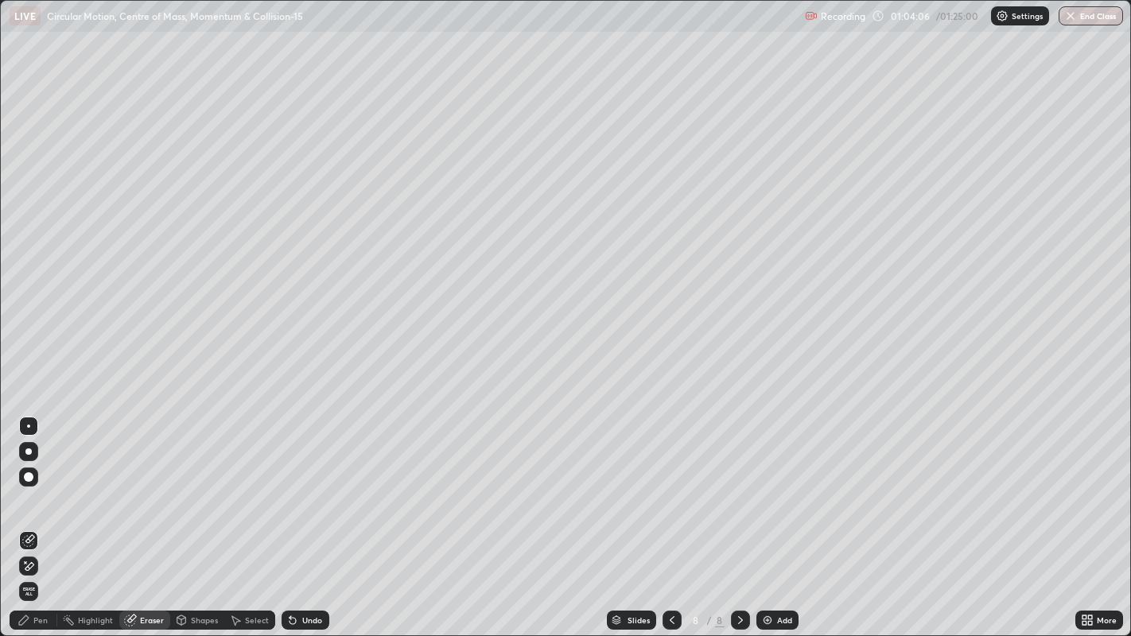
click at [47, 516] on div "Pen" at bounding box center [40, 620] width 14 height 8
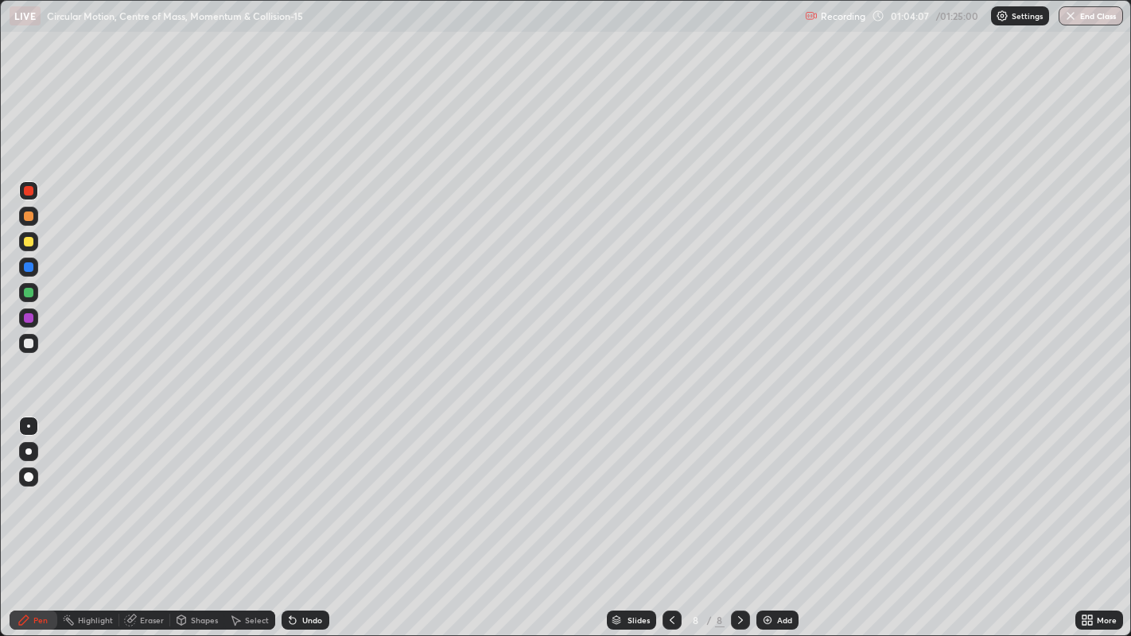
click at [35, 247] on div at bounding box center [28, 241] width 19 height 19
click at [313, 516] on div "Undo" at bounding box center [306, 620] width 48 height 19
click at [305, 516] on div "Undo" at bounding box center [312, 620] width 20 height 8
click at [317, 516] on div "Undo" at bounding box center [306, 620] width 48 height 19
click at [33, 270] on div at bounding box center [28, 267] width 19 height 19
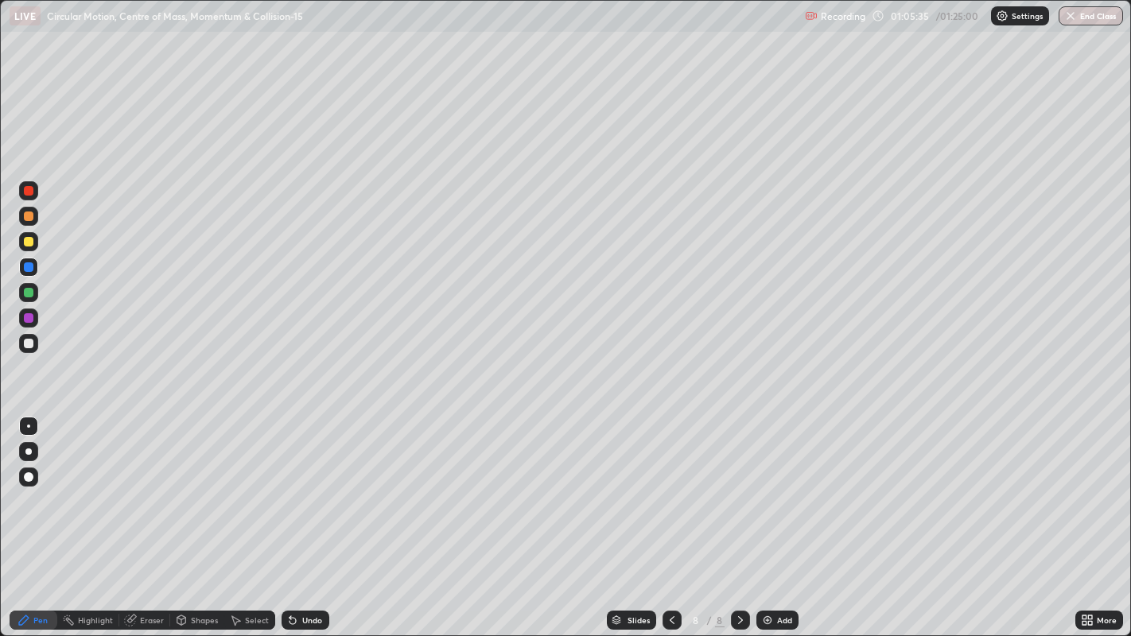
click at [316, 516] on div "Undo" at bounding box center [312, 620] width 20 height 8
click at [312, 516] on div "Undo" at bounding box center [312, 620] width 20 height 8
click at [317, 516] on div "Undo" at bounding box center [312, 620] width 20 height 8
click at [318, 516] on div "Undo" at bounding box center [312, 620] width 20 height 8
click at [319, 516] on div "Undo" at bounding box center [312, 620] width 20 height 8
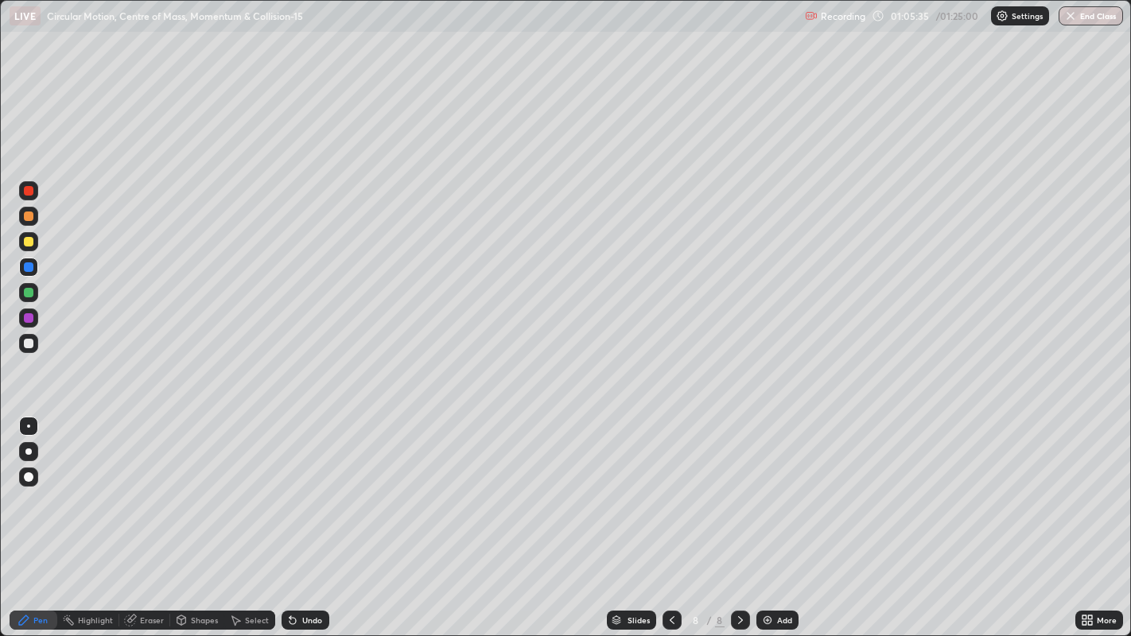
click at [319, 516] on div "Undo" at bounding box center [312, 620] width 20 height 8
click at [318, 516] on div "Undo" at bounding box center [312, 620] width 20 height 8
click at [317, 516] on div "Undo" at bounding box center [306, 620] width 48 height 19
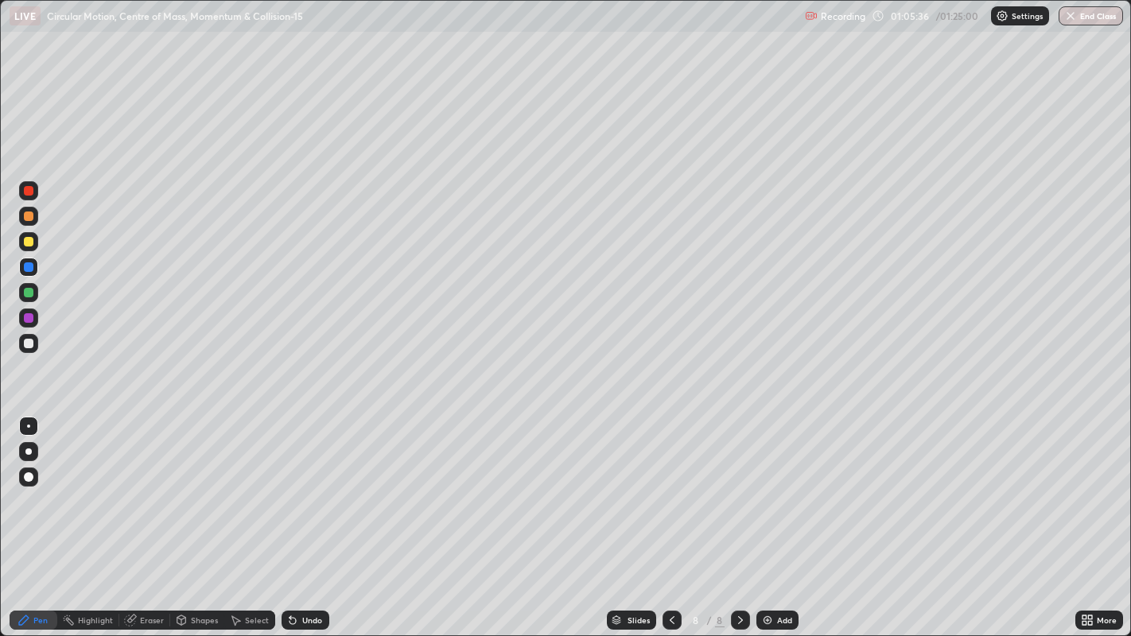
click at [317, 516] on div "Undo" at bounding box center [306, 620] width 48 height 19
click at [36, 219] on div at bounding box center [28, 216] width 19 height 19
click at [29, 293] on div at bounding box center [29, 293] width 10 height 10
click at [37, 241] on div at bounding box center [28, 241] width 19 height 19
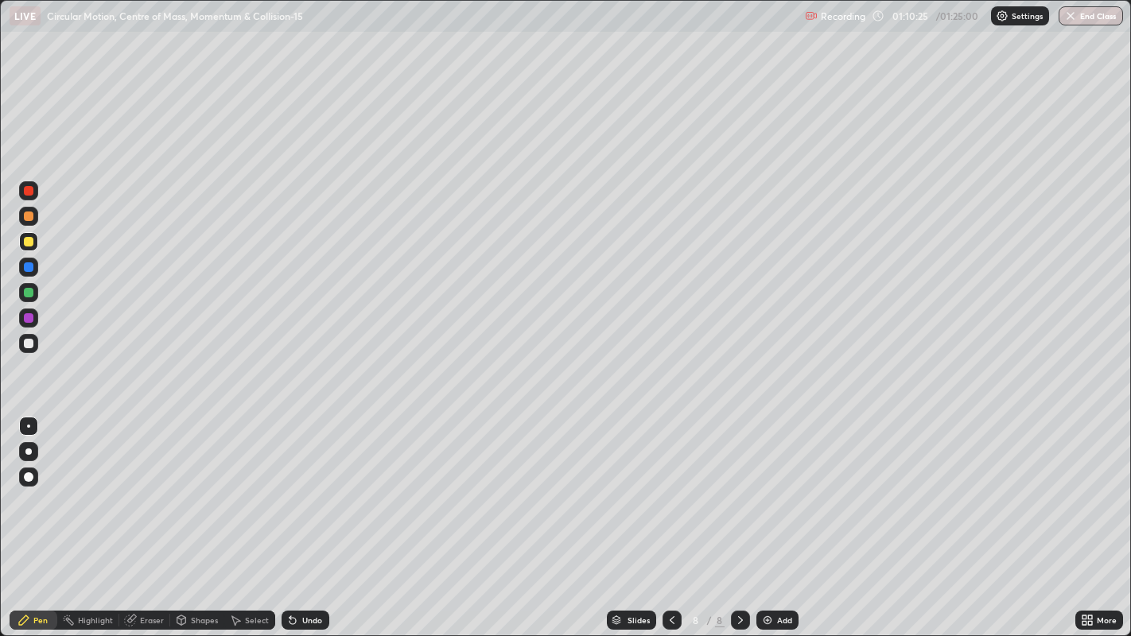
click at [317, 516] on div "Undo" at bounding box center [312, 620] width 20 height 8
click at [310, 516] on div "Undo" at bounding box center [312, 620] width 20 height 8
click at [313, 516] on div "Undo" at bounding box center [312, 620] width 20 height 8
click at [783, 516] on div "Add" at bounding box center [784, 620] width 15 height 8
click at [29, 318] on div at bounding box center [29, 318] width 10 height 10
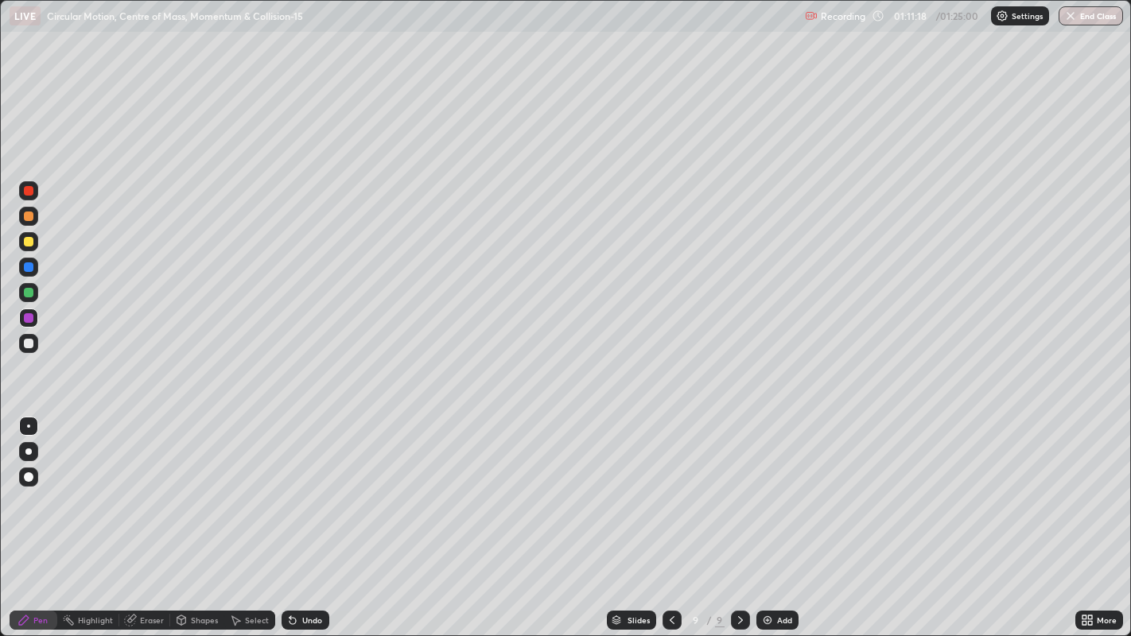
click at [31, 292] on div at bounding box center [29, 293] width 10 height 10
click at [29, 242] on div at bounding box center [29, 242] width 10 height 10
click at [32, 193] on div at bounding box center [29, 191] width 10 height 10
click at [30, 343] on div at bounding box center [29, 344] width 10 height 10
click at [309, 516] on div "Undo" at bounding box center [312, 620] width 20 height 8
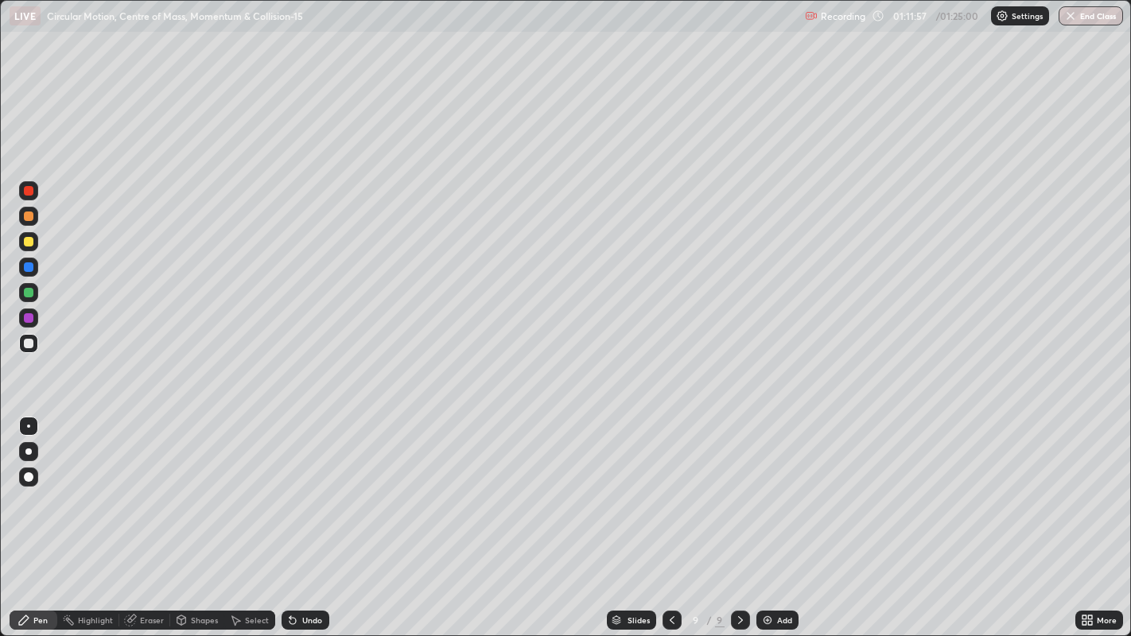
click at [310, 516] on div "Undo" at bounding box center [306, 620] width 48 height 19
click at [309, 516] on div "Undo" at bounding box center [306, 620] width 48 height 19
click at [312, 516] on div "Undo" at bounding box center [306, 620] width 48 height 19
click at [29, 266] on div at bounding box center [29, 267] width 10 height 10
click at [26, 241] on div at bounding box center [29, 242] width 10 height 10
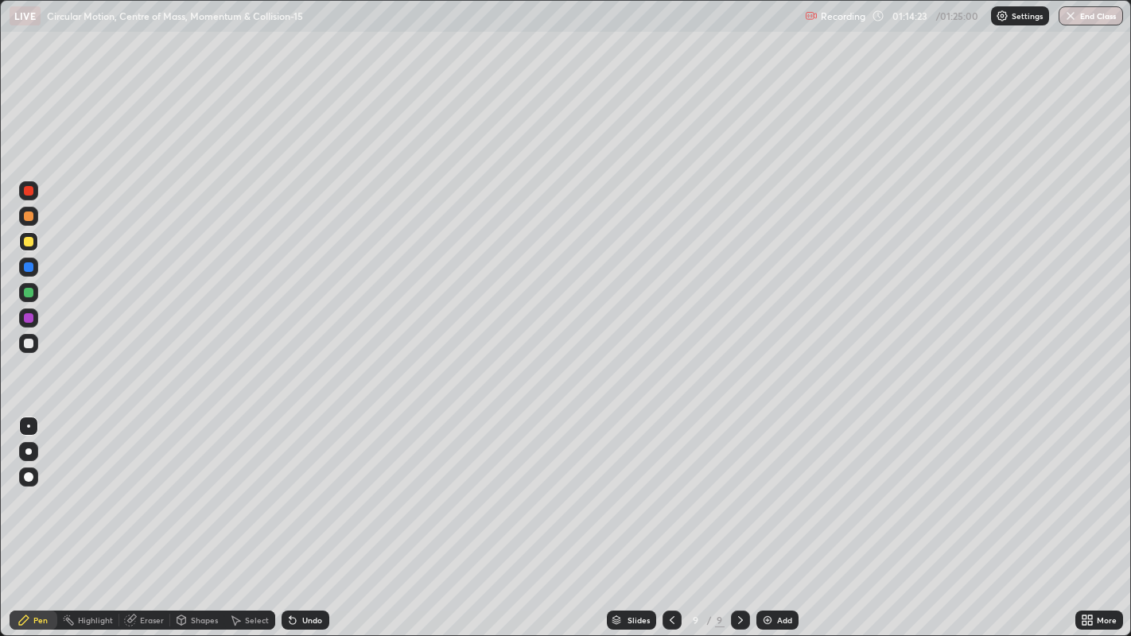
click at [670, 516] on icon at bounding box center [672, 620] width 13 height 13
click at [740, 516] on icon at bounding box center [740, 620] width 13 height 13
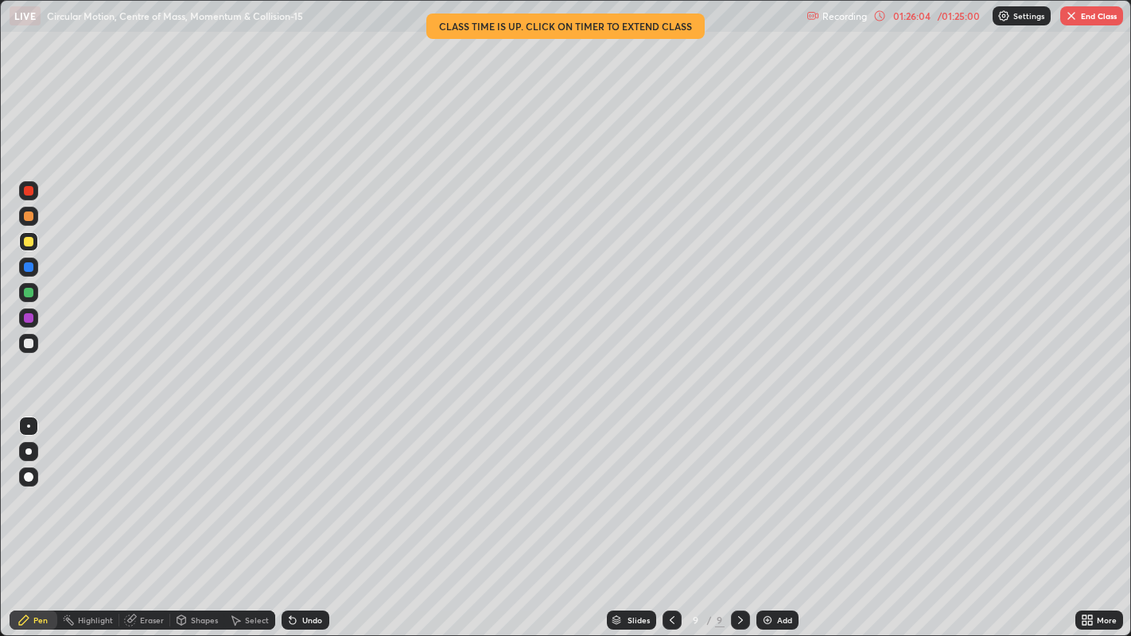
click at [1070, 21] on img "button" at bounding box center [1071, 16] width 13 height 13
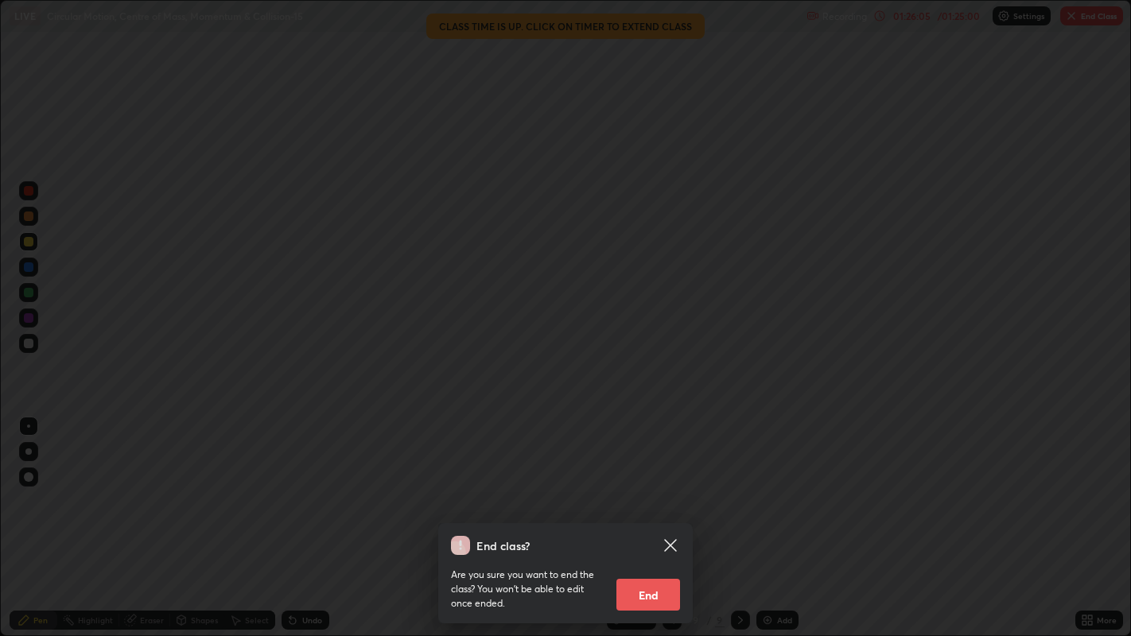
click at [651, 516] on button "End" at bounding box center [648, 595] width 64 height 32
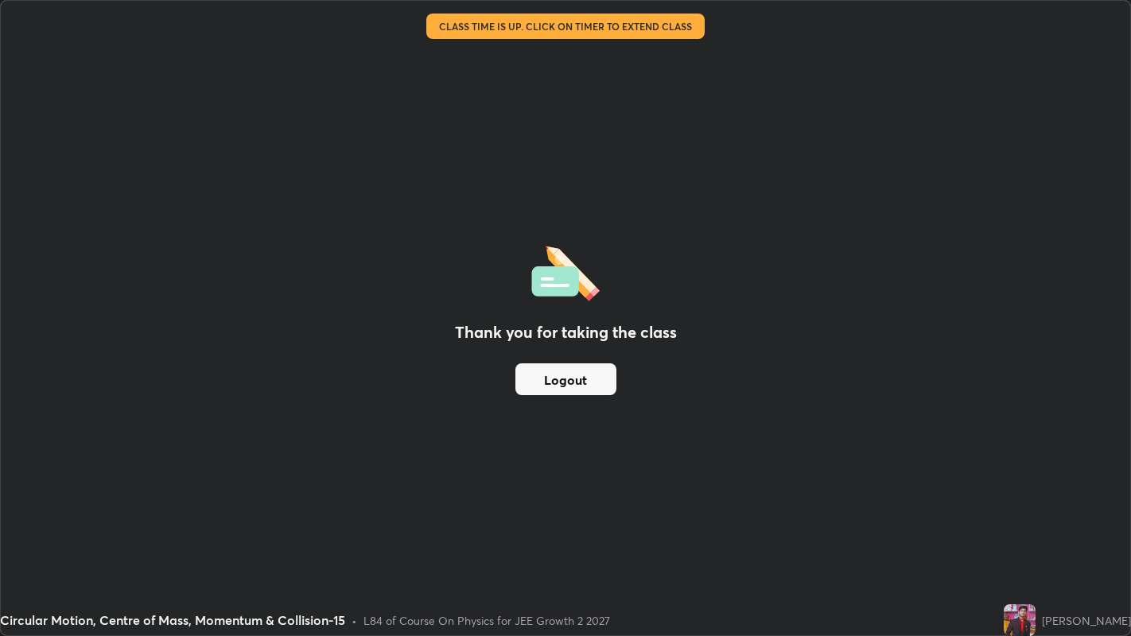
click at [551, 375] on button "Logout" at bounding box center [565, 379] width 101 height 32
click at [585, 381] on button "Logout" at bounding box center [565, 379] width 101 height 32
click at [556, 380] on button "Logout" at bounding box center [565, 379] width 101 height 32
click at [565, 369] on button "Logout" at bounding box center [565, 379] width 101 height 32
click at [883, 496] on div "Thank you for taking the class Logout" at bounding box center [565, 318] width 1129 height 635
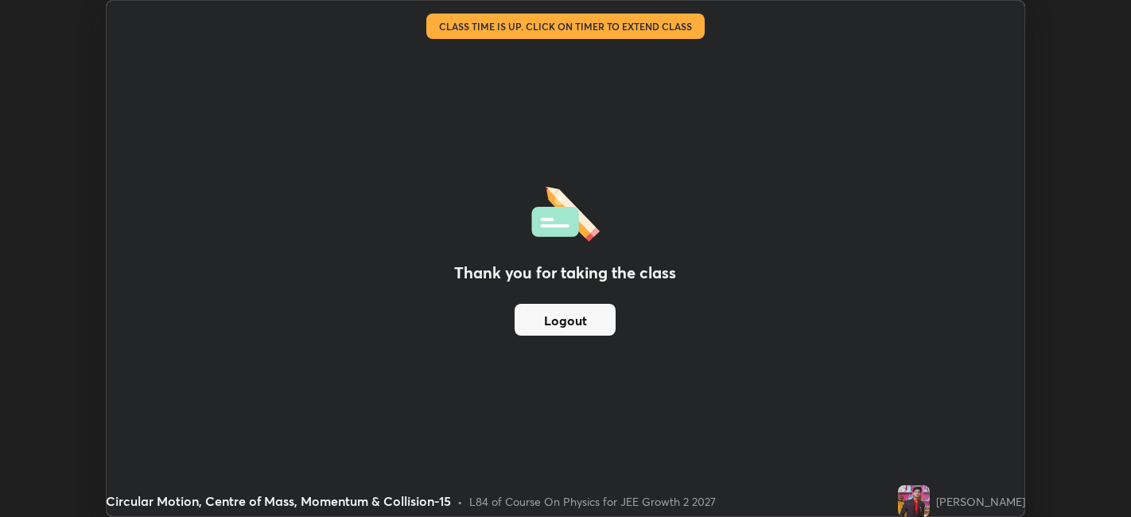
scroll to position [79011, 78396]
